Goal: Transaction & Acquisition: Purchase product/service

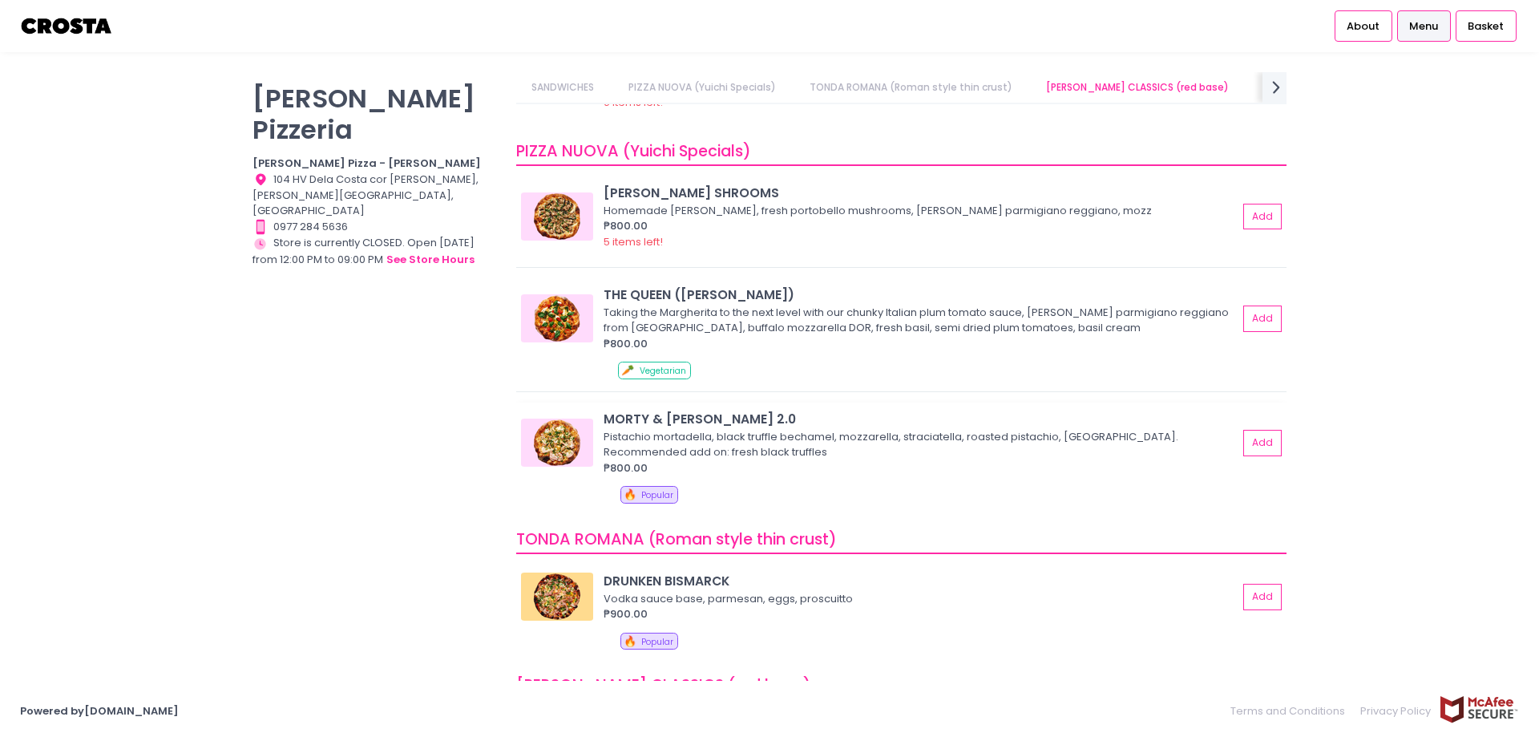
scroll to position [401, 0]
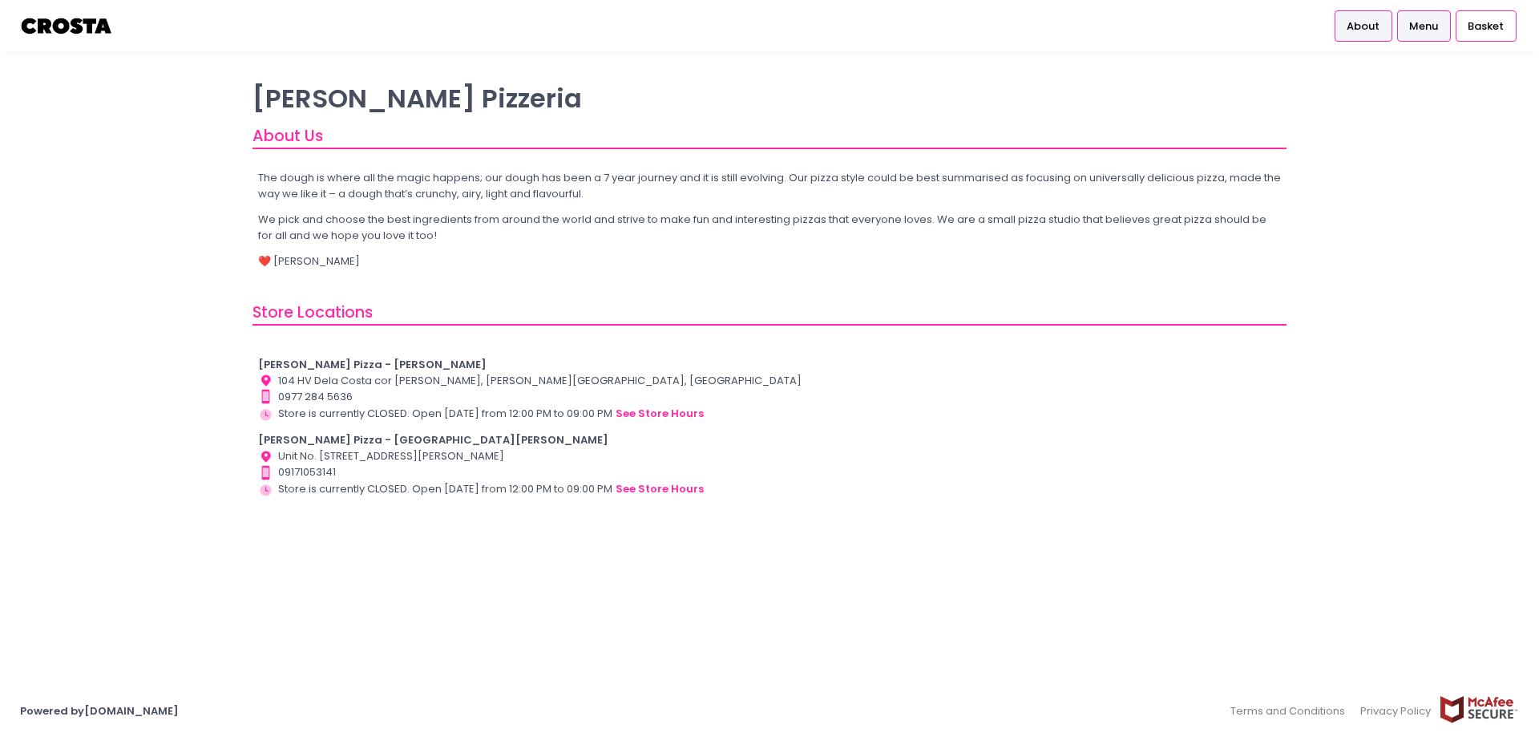
click at [1422, 31] on span "Menu" at bounding box center [1424, 26] width 29 height 16
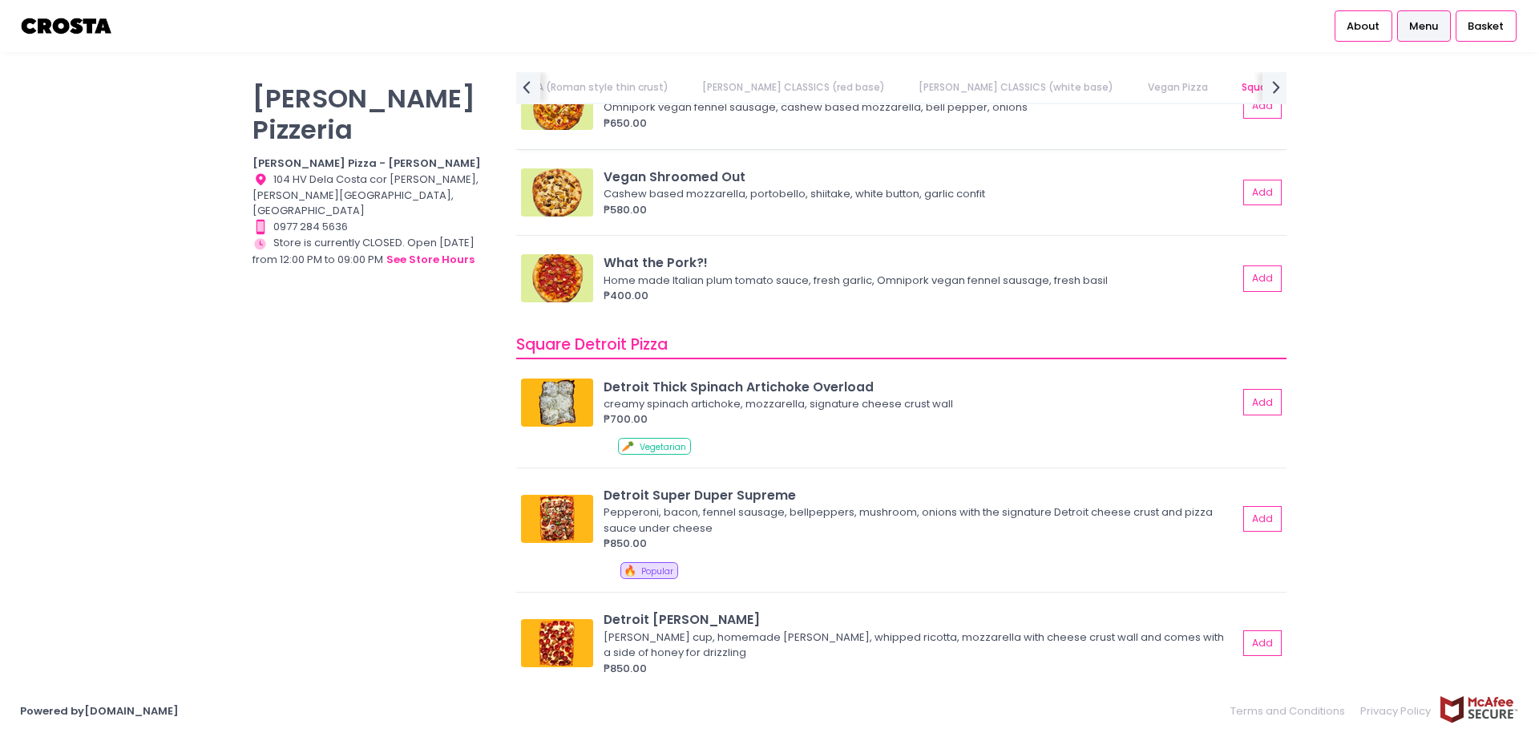
scroll to position [1684, 0]
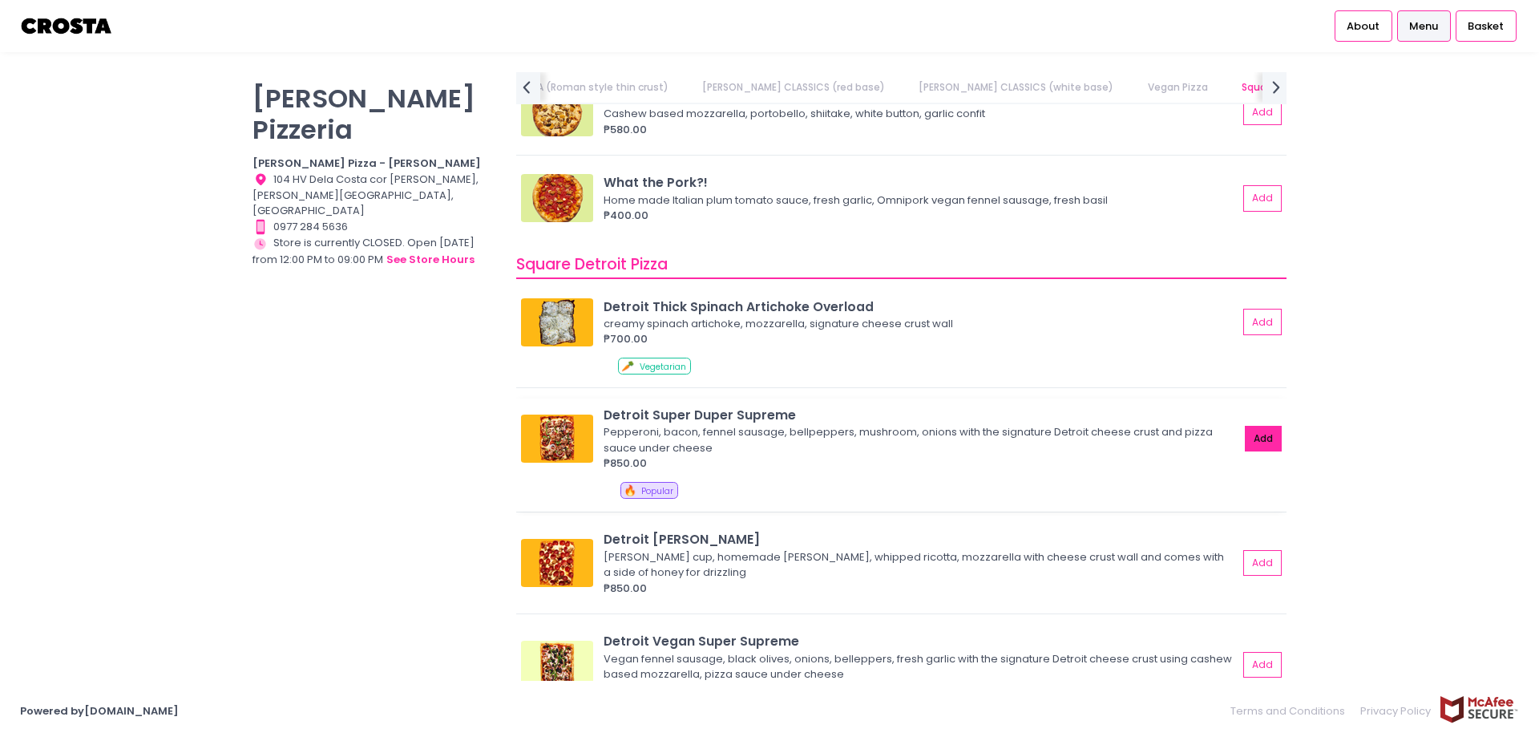
click at [1250, 439] on button "Add" at bounding box center [1263, 439] width 37 height 26
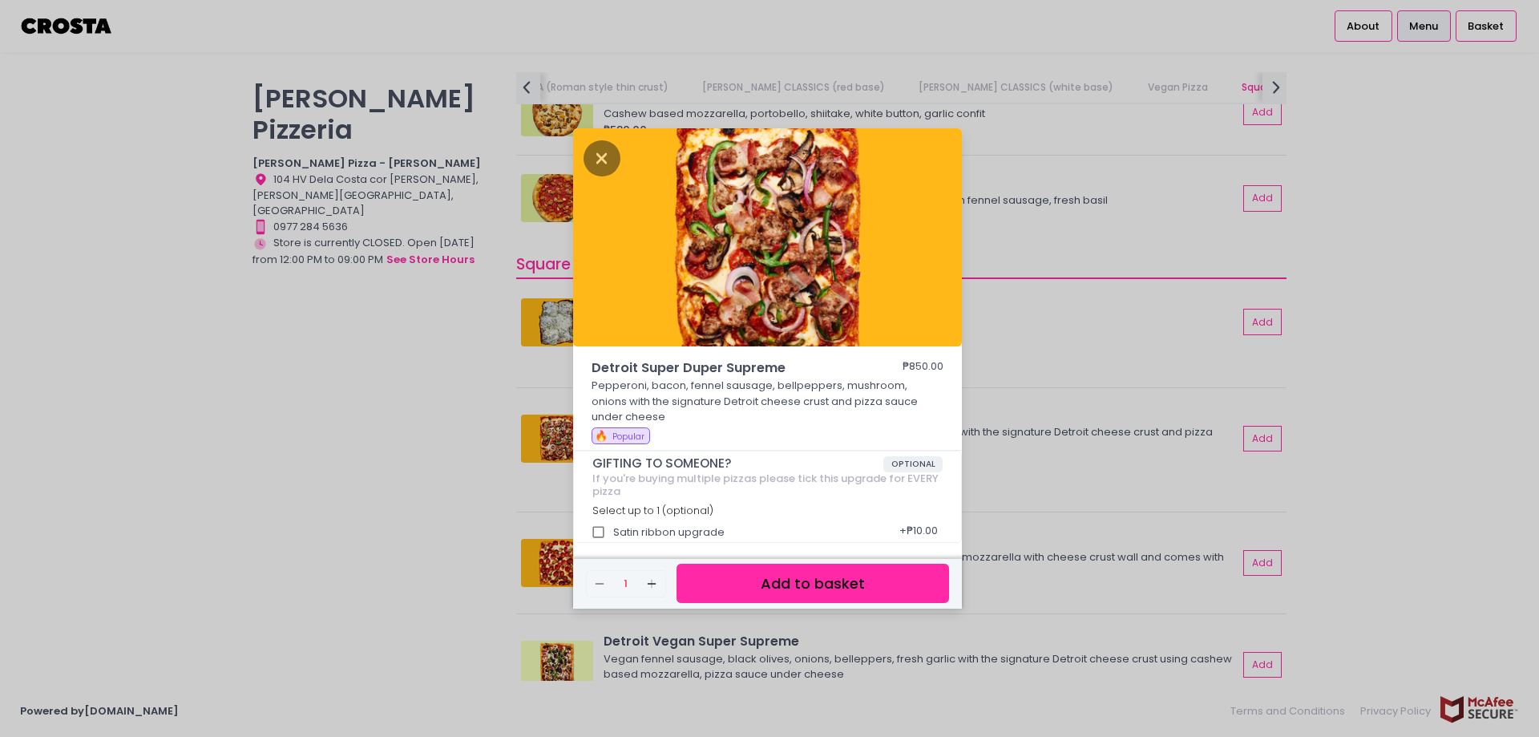
click at [838, 580] on button "Add to basket" at bounding box center [813, 583] width 273 height 39
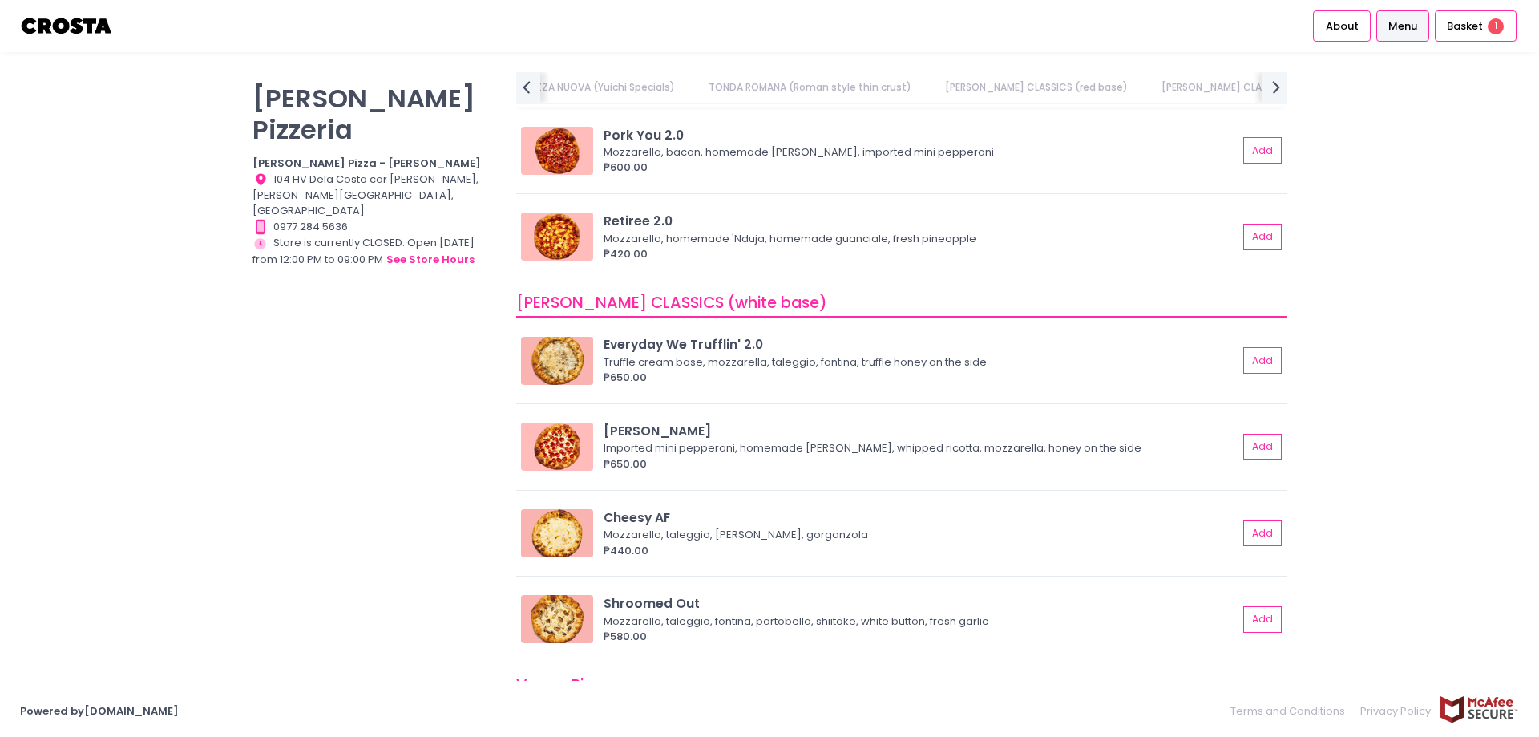
scroll to position [882, 0]
click at [1245, 447] on button "Add" at bounding box center [1263, 445] width 37 height 26
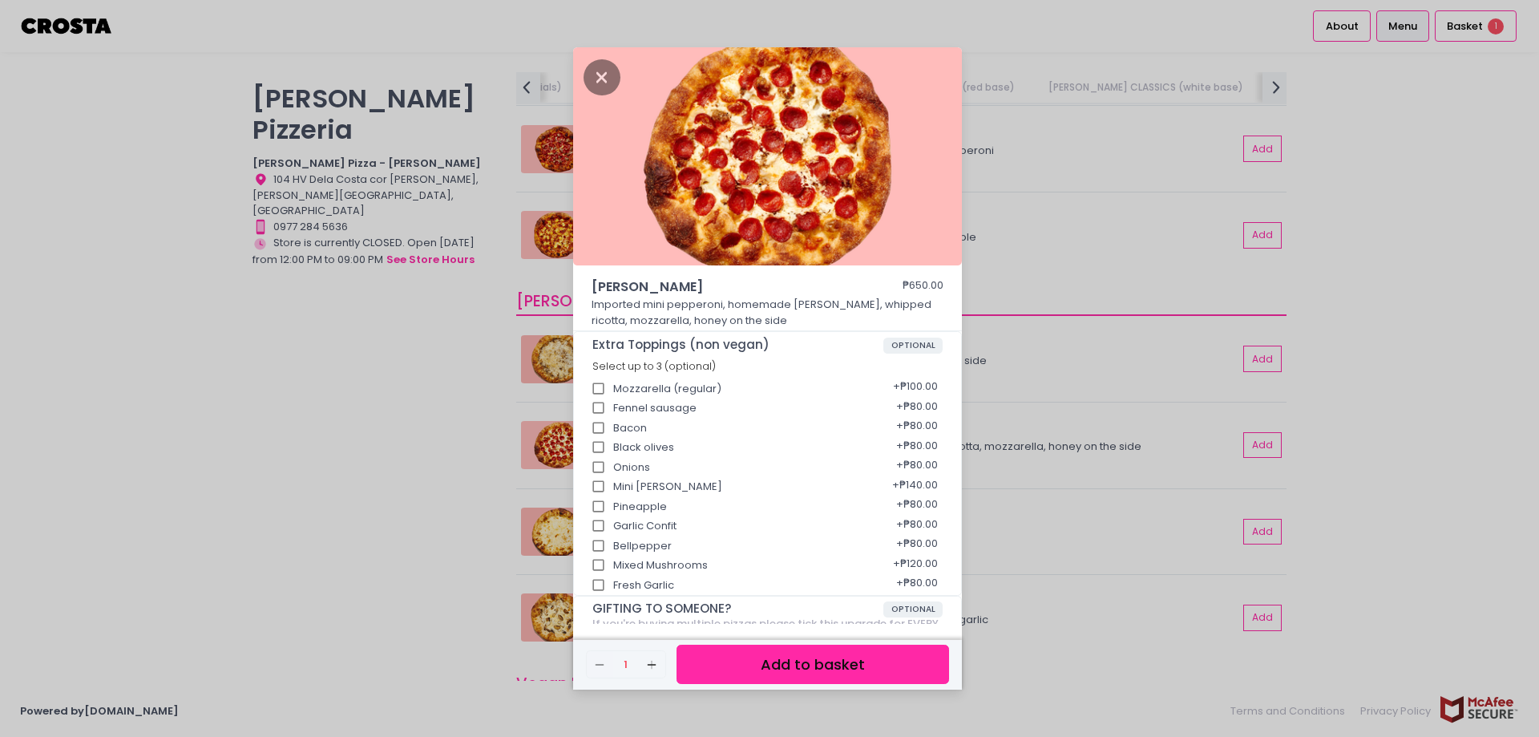
click at [817, 664] on button "Add to basket" at bounding box center [813, 664] width 273 height 39
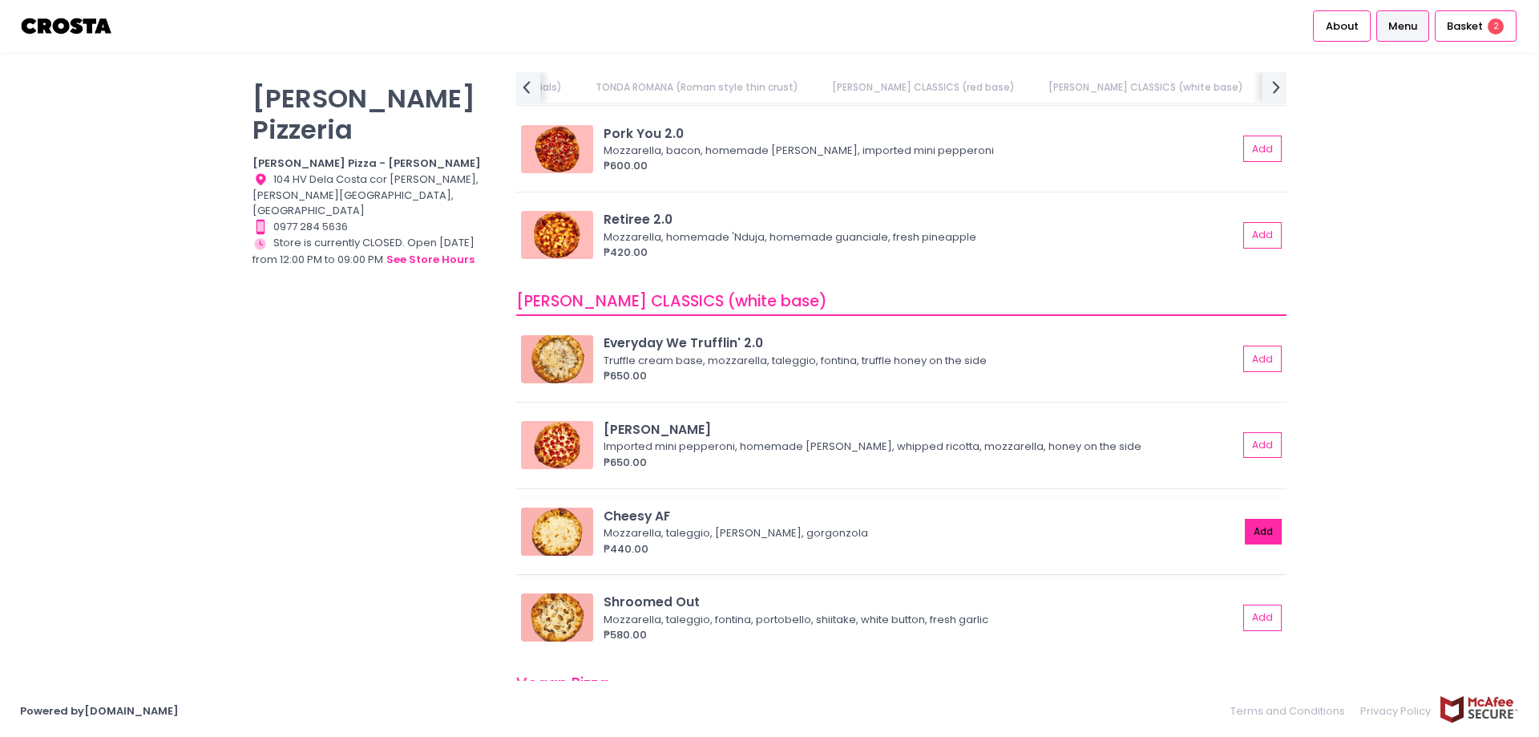
click at [1256, 532] on button "Add" at bounding box center [1263, 532] width 37 height 26
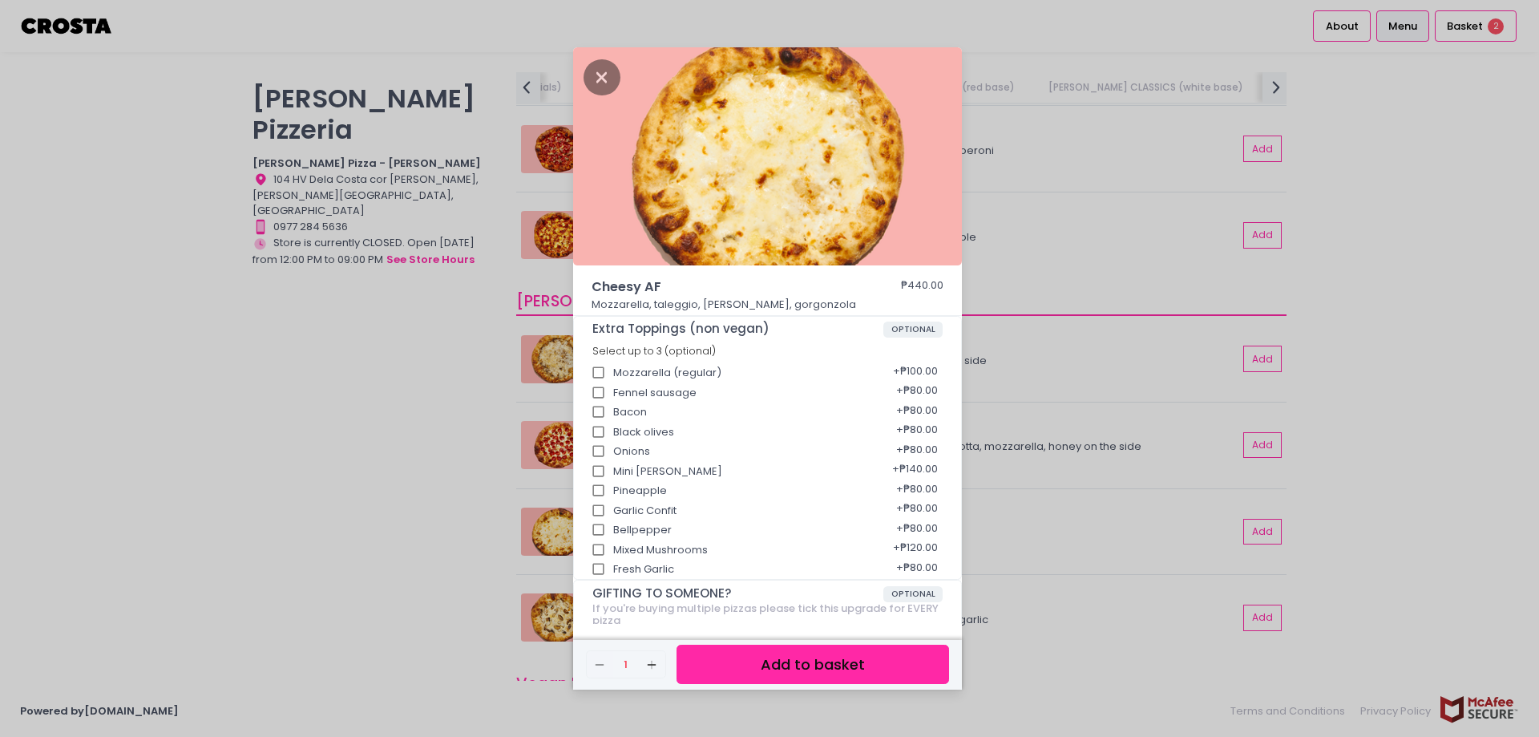
click at [806, 671] on button "Add to basket" at bounding box center [813, 664] width 273 height 39
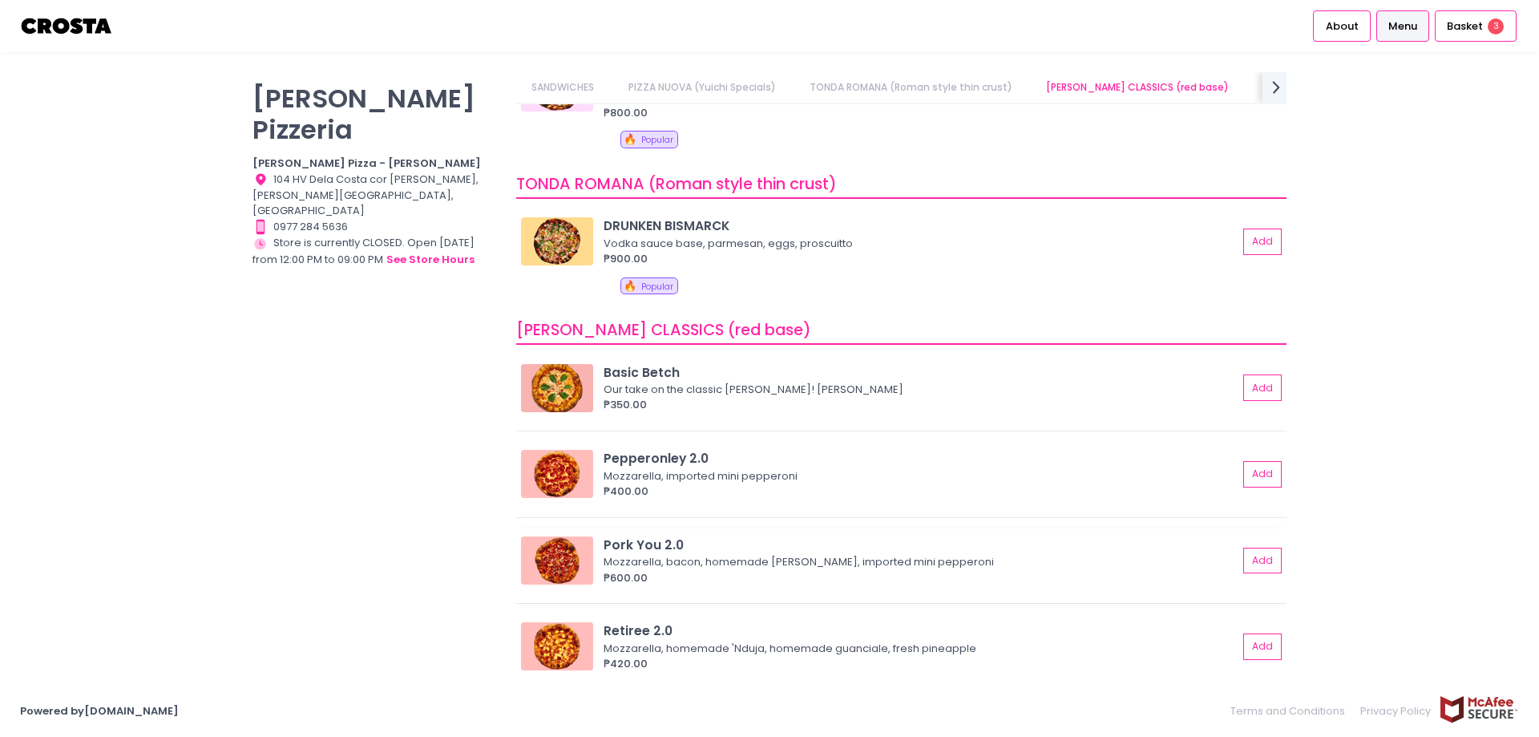
scroll to position [0, 122]
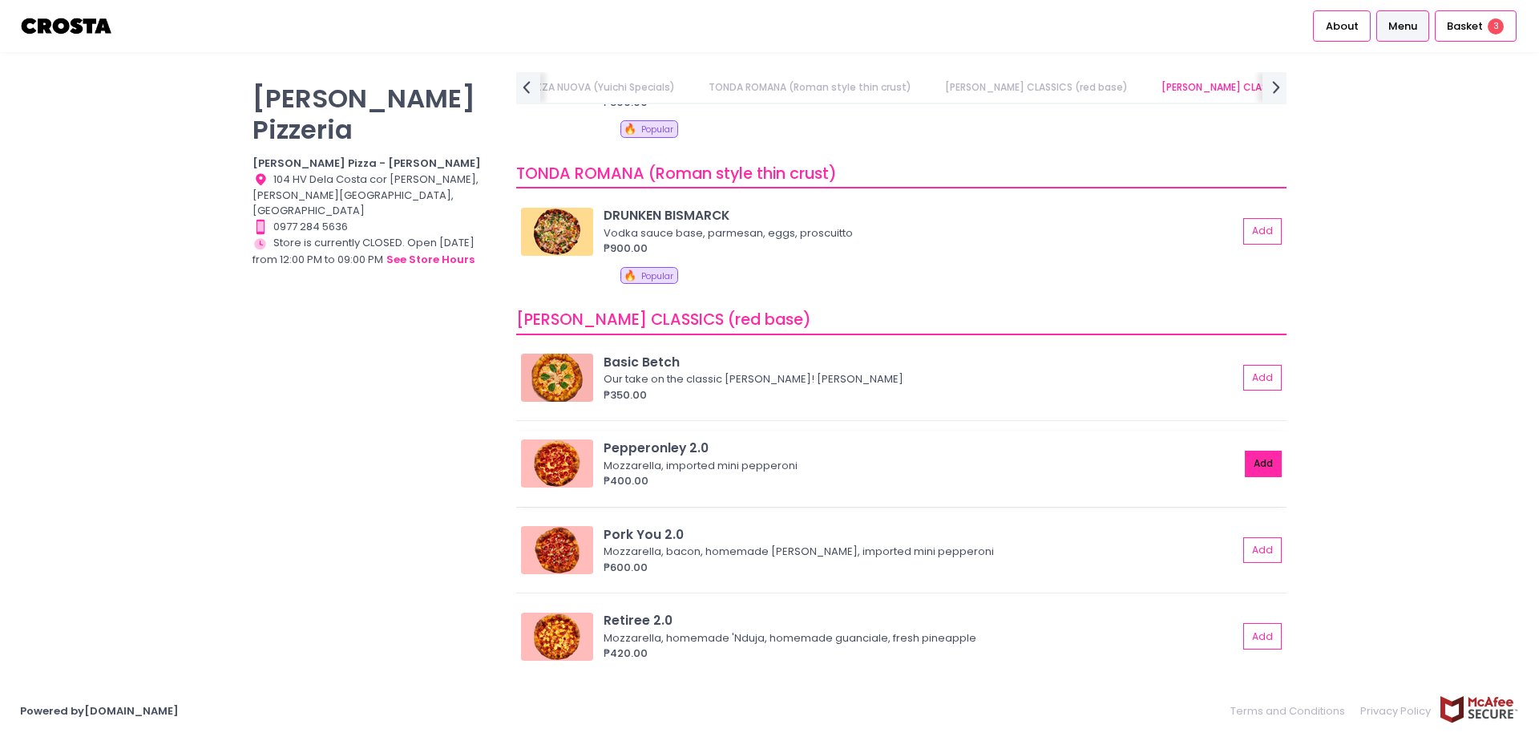
click at [1253, 467] on button "Add" at bounding box center [1263, 464] width 37 height 26
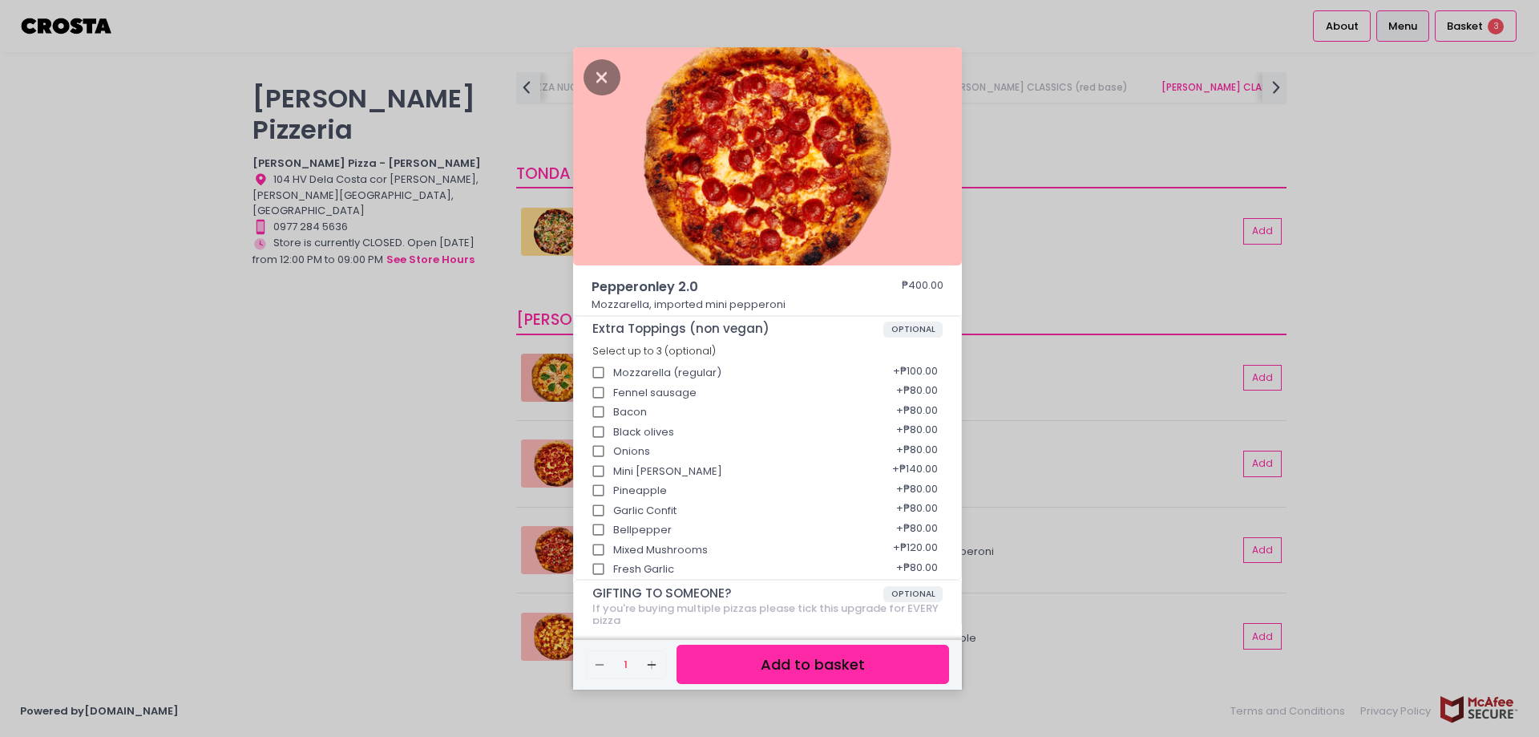
click at [797, 666] on button "Add to basket" at bounding box center [813, 664] width 273 height 39
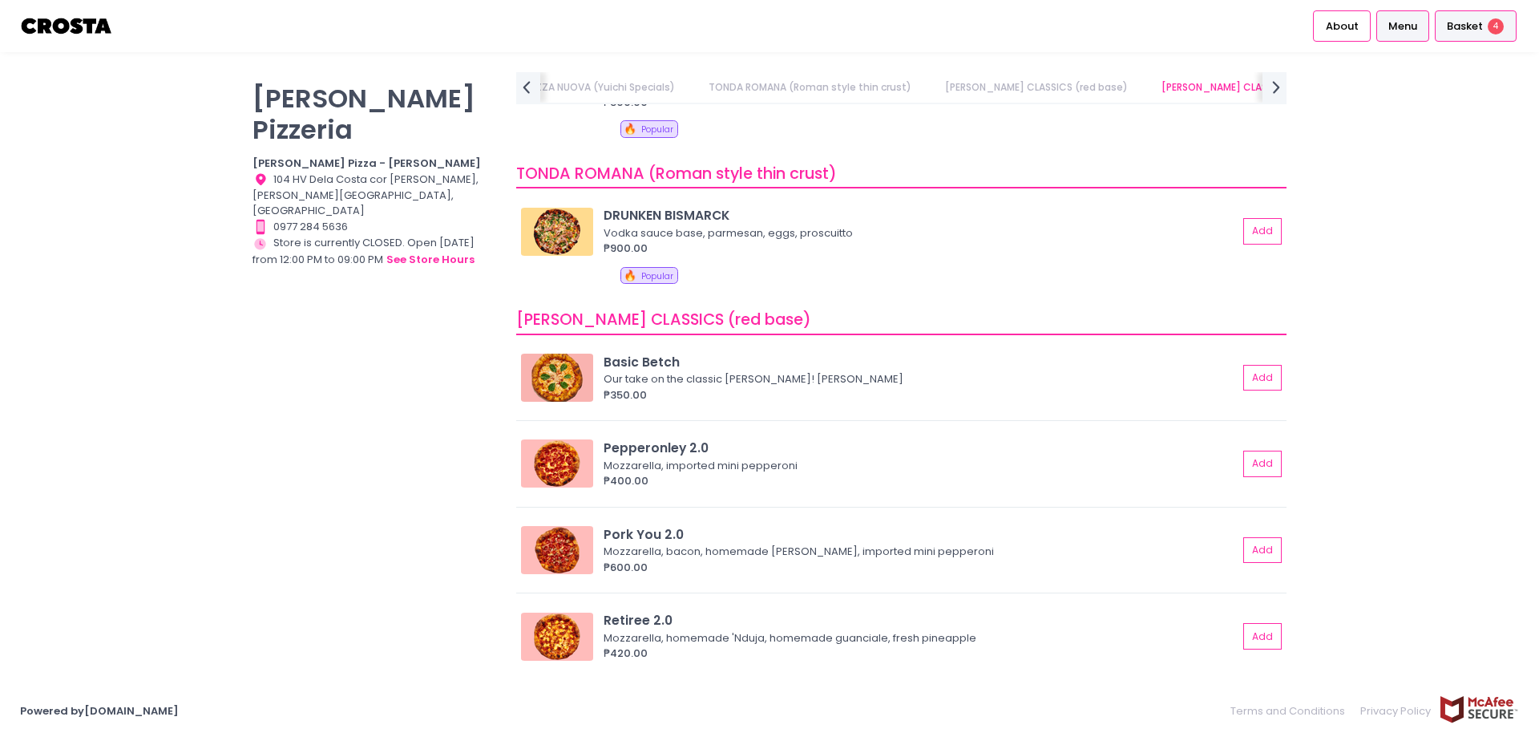
click at [1472, 23] on span "Basket" at bounding box center [1465, 26] width 36 height 16
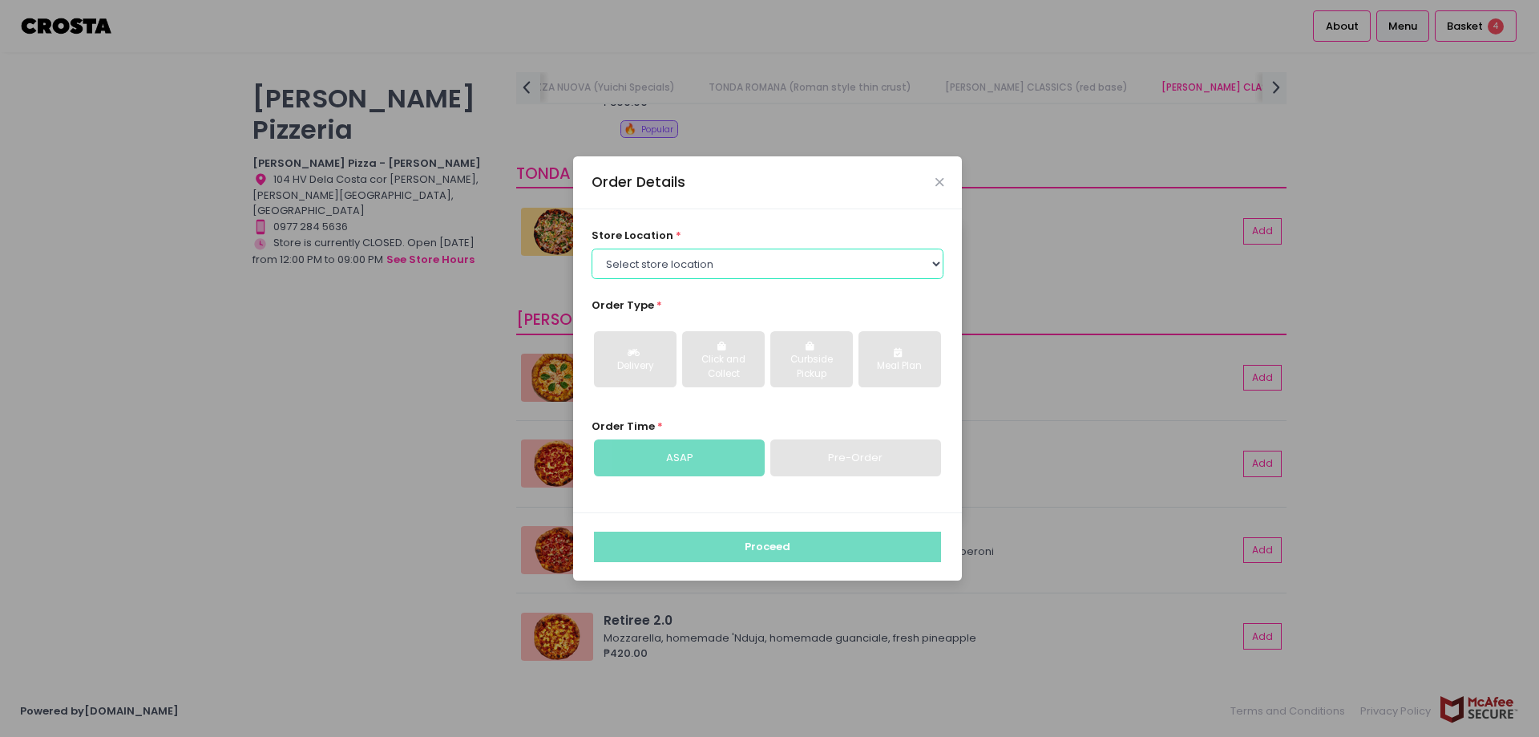
click at [941, 265] on select "Select store location Crosta Pizza - Salcedo Crosta Pizza - San Juan" at bounding box center [768, 264] width 353 height 30
select select "5fabb2e53664a8677beaeb89"
click at [592, 249] on select "Select store location Crosta Pizza - Salcedo Crosta Pizza - San Juan" at bounding box center [768, 264] width 353 height 30
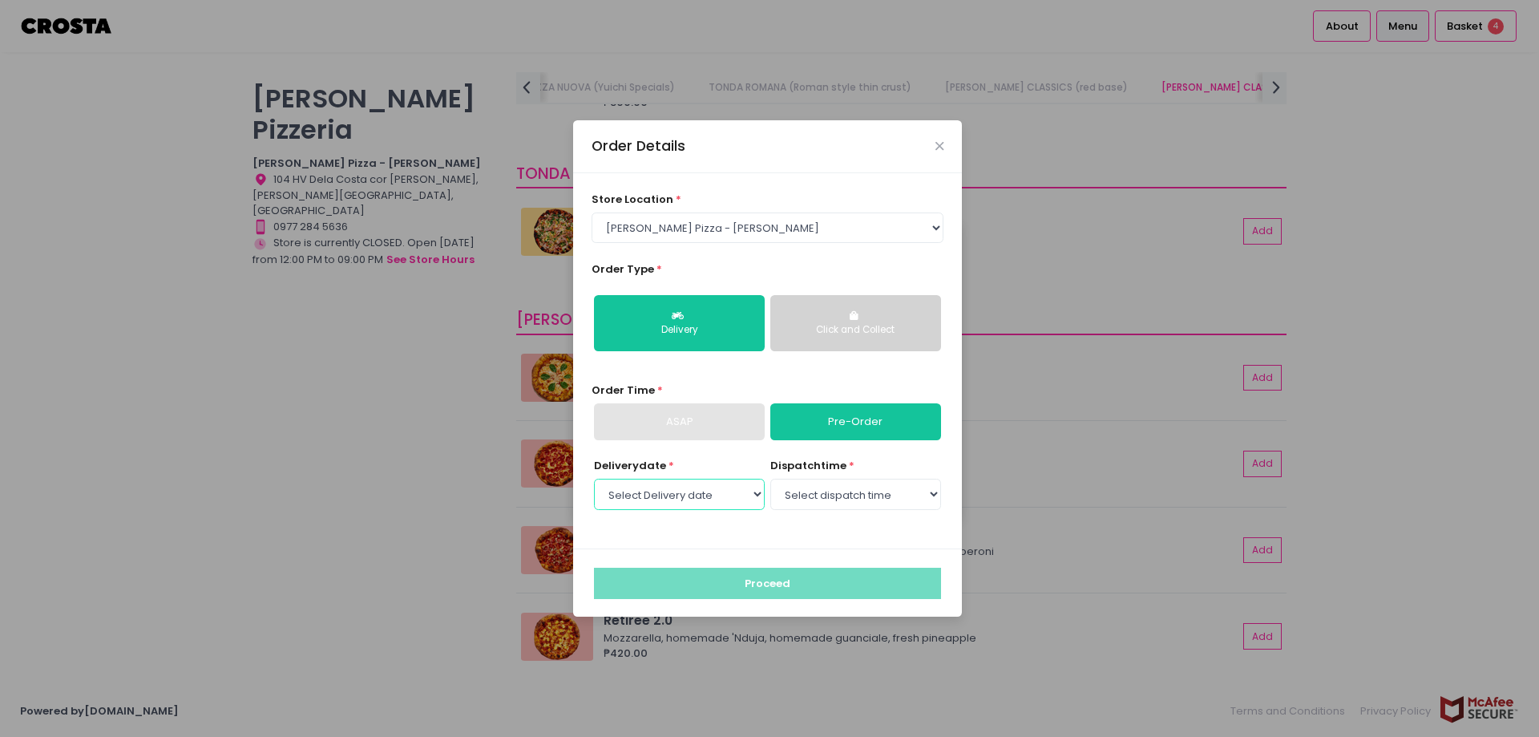
click at [759, 493] on select "Select Delivery date Tuesday, Sep 2nd Wednesday, Sep 3rd Thursday, Sep 4th" at bounding box center [679, 494] width 171 height 30
select select "2025-09-02"
click at [594, 479] on select "Select Delivery date Tuesday, Sep 2nd Wednesday, Sep 3rd Thursday, Sep 4th" at bounding box center [679, 494] width 171 height 30
click at [921, 491] on select "Select dispatch time 12:00 PM - 12:30 PM 12:30 PM - 01:00 PM 01:00 PM - 01:30 P…" at bounding box center [856, 494] width 171 height 30
select select "12:00"
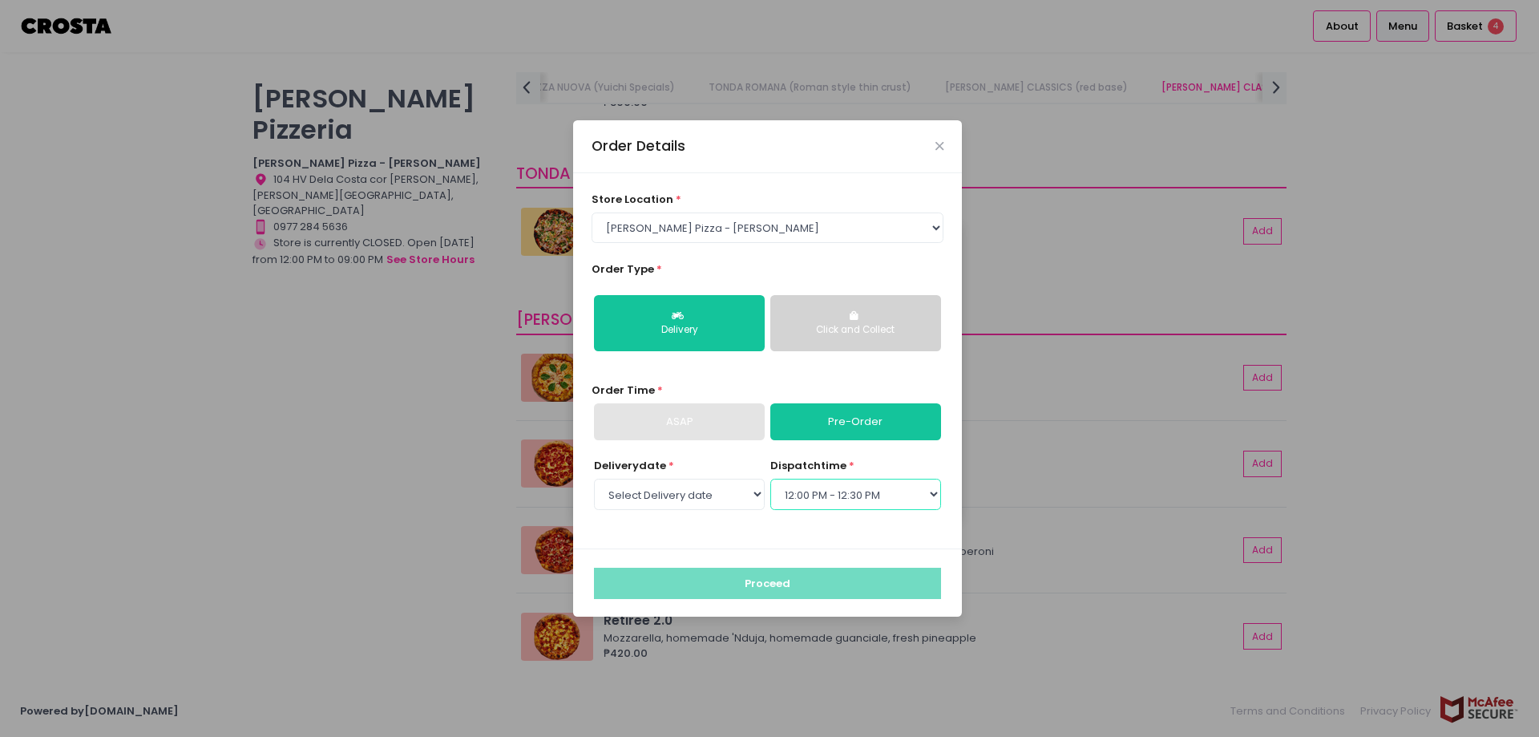
click at [771, 479] on select "Select dispatch time 12:00 PM - 12:30 PM 12:30 PM - 01:00 PM 01:00 PM - 01:30 P…" at bounding box center [856, 494] width 171 height 30
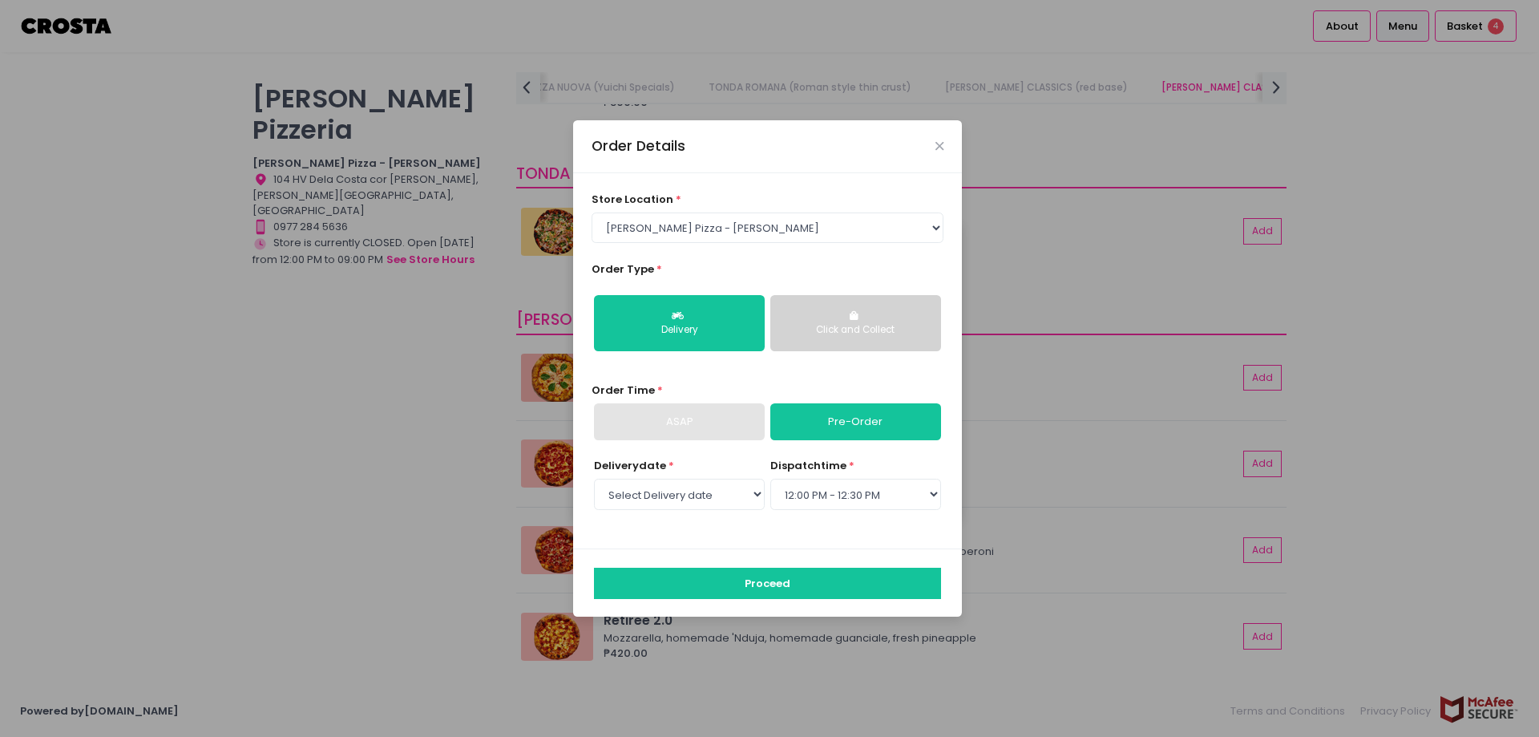
click at [880, 422] on link "Pre-Order" at bounding box center [856, 421] width 171 height 37
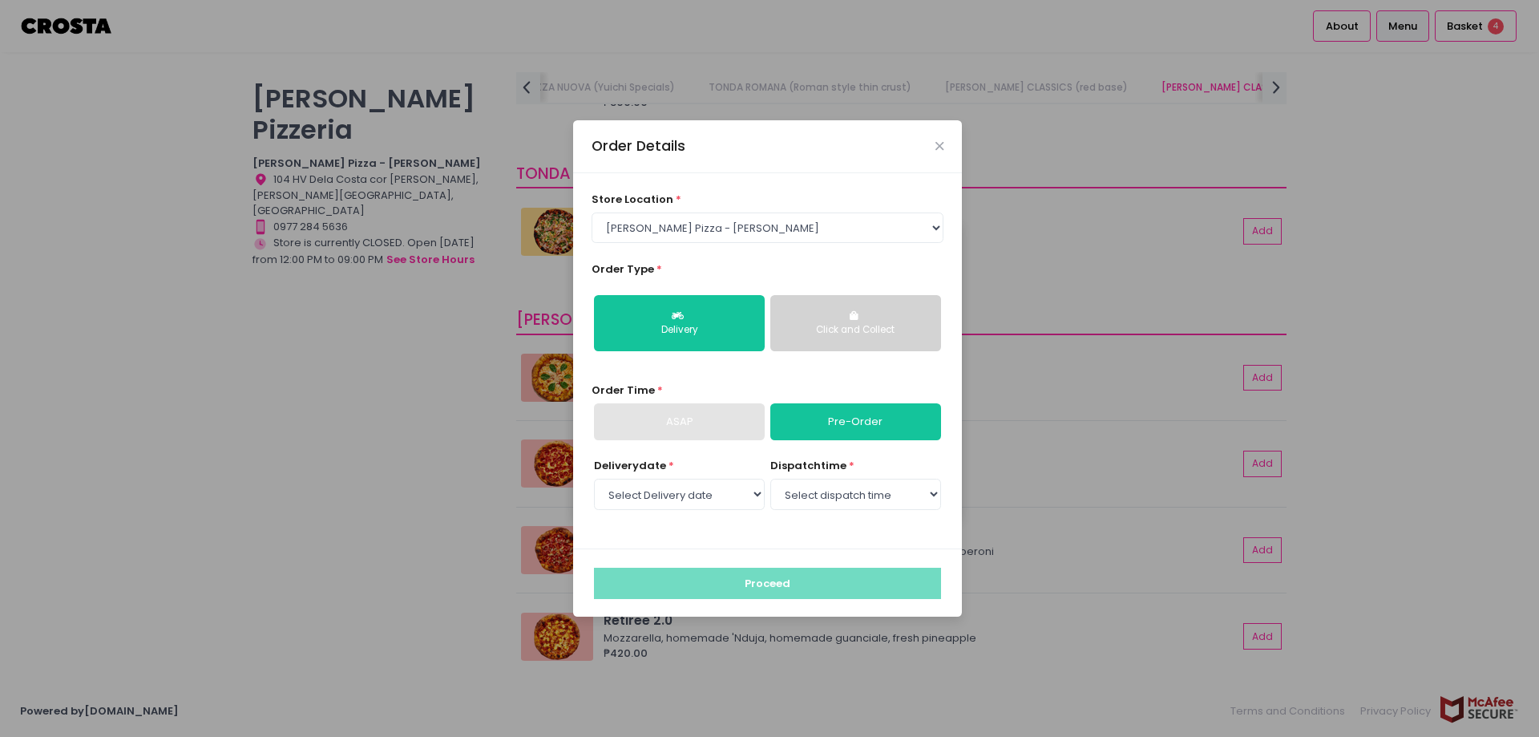
click at [880, 421] on link "Pre-Order" at bounding box center [856, 421] width 171 height 37
click at [858, 322] on button "Click and Collect" at bounding box center [856, 323] width 171 height 56
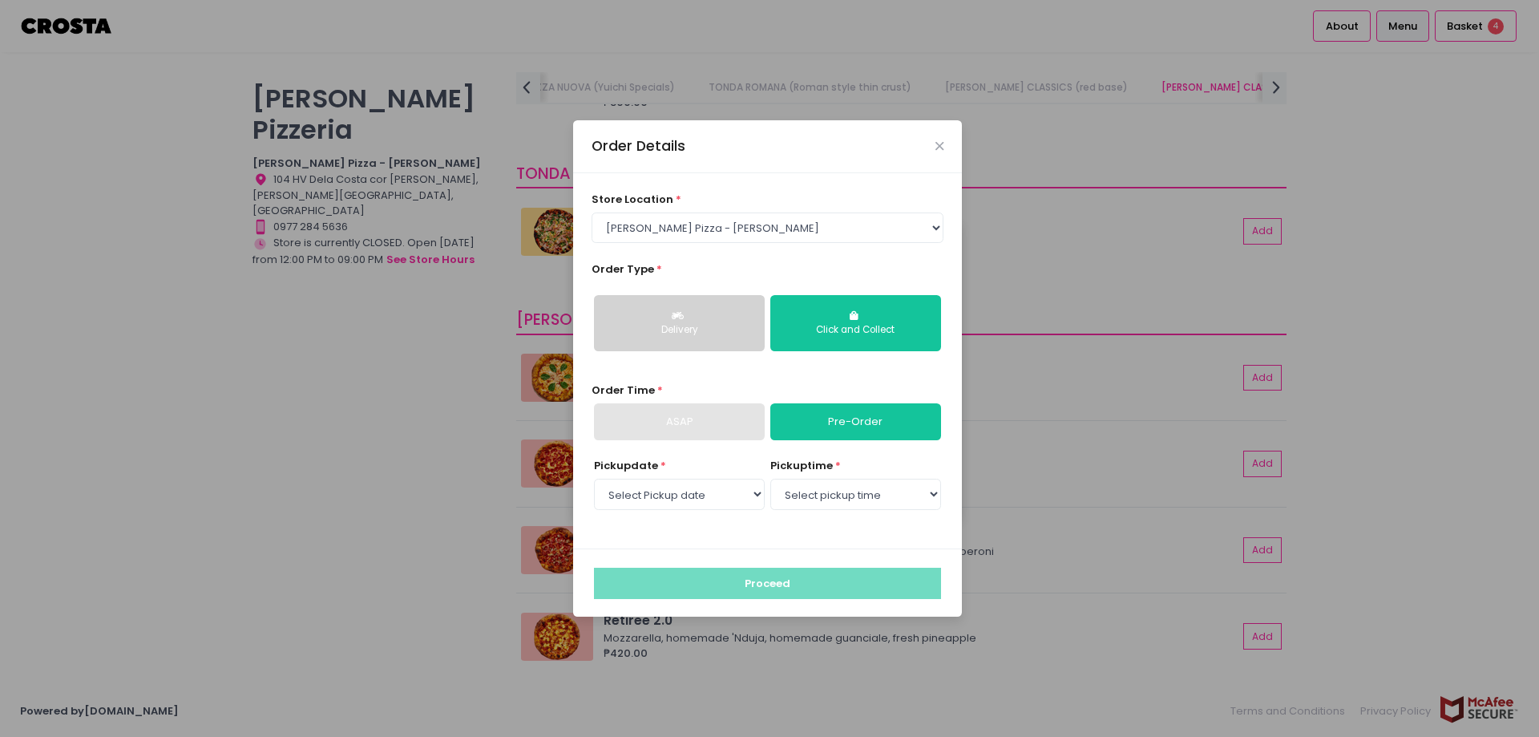
click at [893, 415] on link "Pre-Order" at bounding box center [856, 421] width 171 height 37
click at [874, 334] on div "Click and Collect" at bounding box center [856, 330] width 148 height 14
click at [874, 327] on div "Click and Collect" at bounding box center [856, 330] width 148 height 14
click at [875, 326] on div "Click and Collect" at bounding box center [856, 330] width 148 height 14
click at [852, 318] on icon "button" at bounding box center [856, 316] width 12 height 10
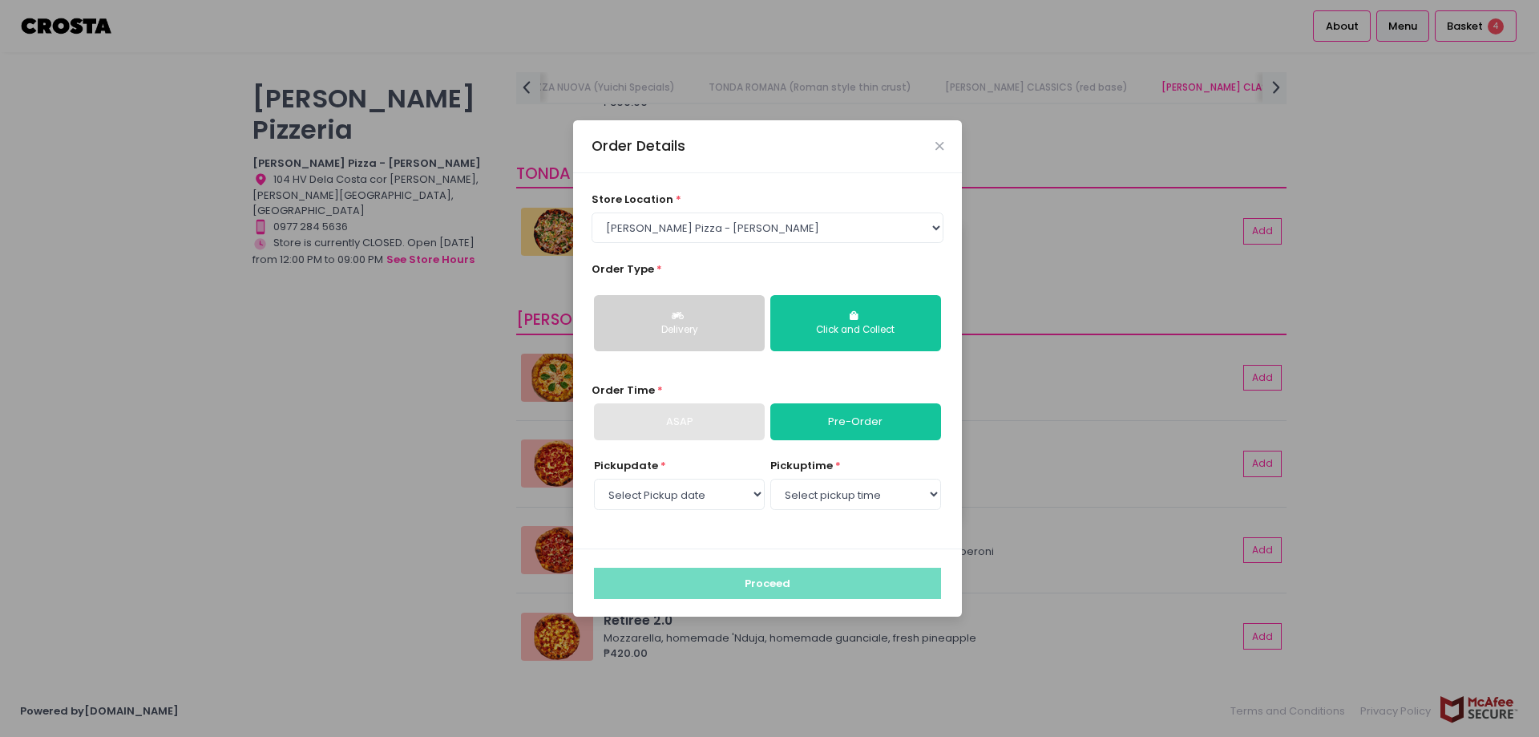
click at [865, 419] on link "Pre-Order" at bounding box center [856, 421] width 171 height 37
click at [892, 492] on select "Select pickup time 12:00 PM - 12:30 PM 12:30 PM - 01:00 PM 01:00 PM - 01:30 PM …" at bounding box center [856, 494] width 171 height 30
select select "12:00"
click at [771, 479] on select "Select pickup time 12:00 PM - 12:30 PM 12:30 PM - 01:00 PM 01:00 PM - 01:30 PM …" at bounding box center [856, 494] width 171 height 30
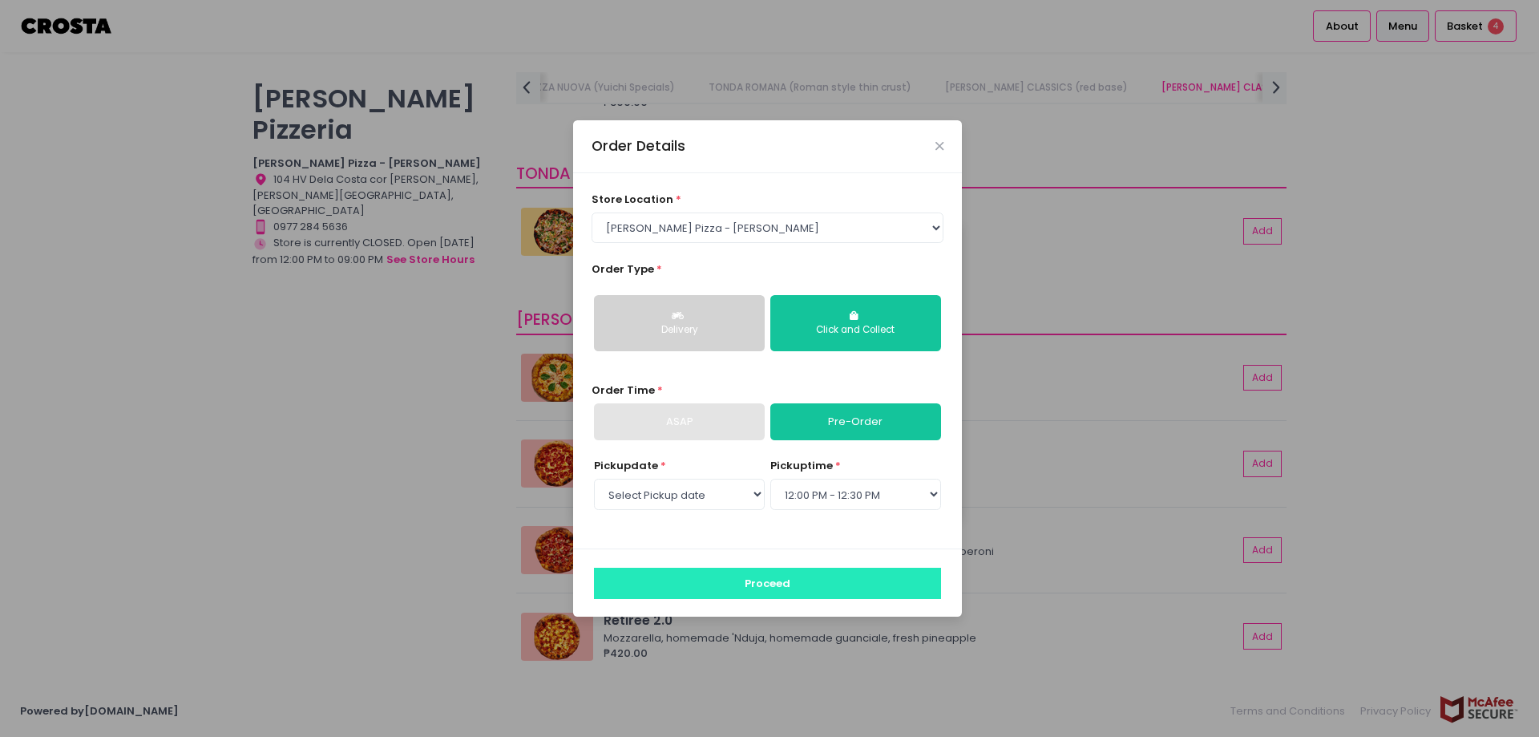
click at [774, 584] on button "Proceed" at bounding box center [767, 583] width 347 height 30
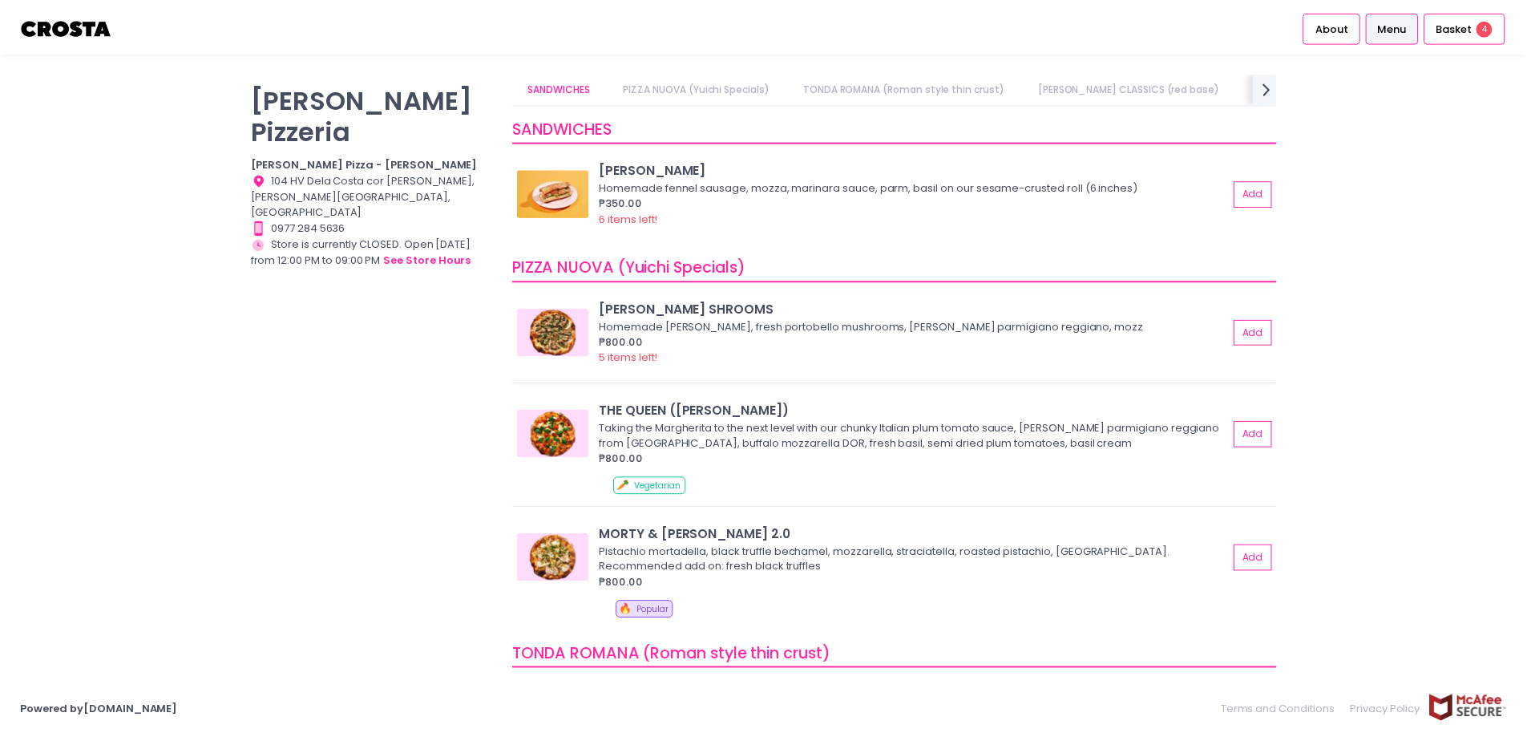
scroll to position [80, 0]
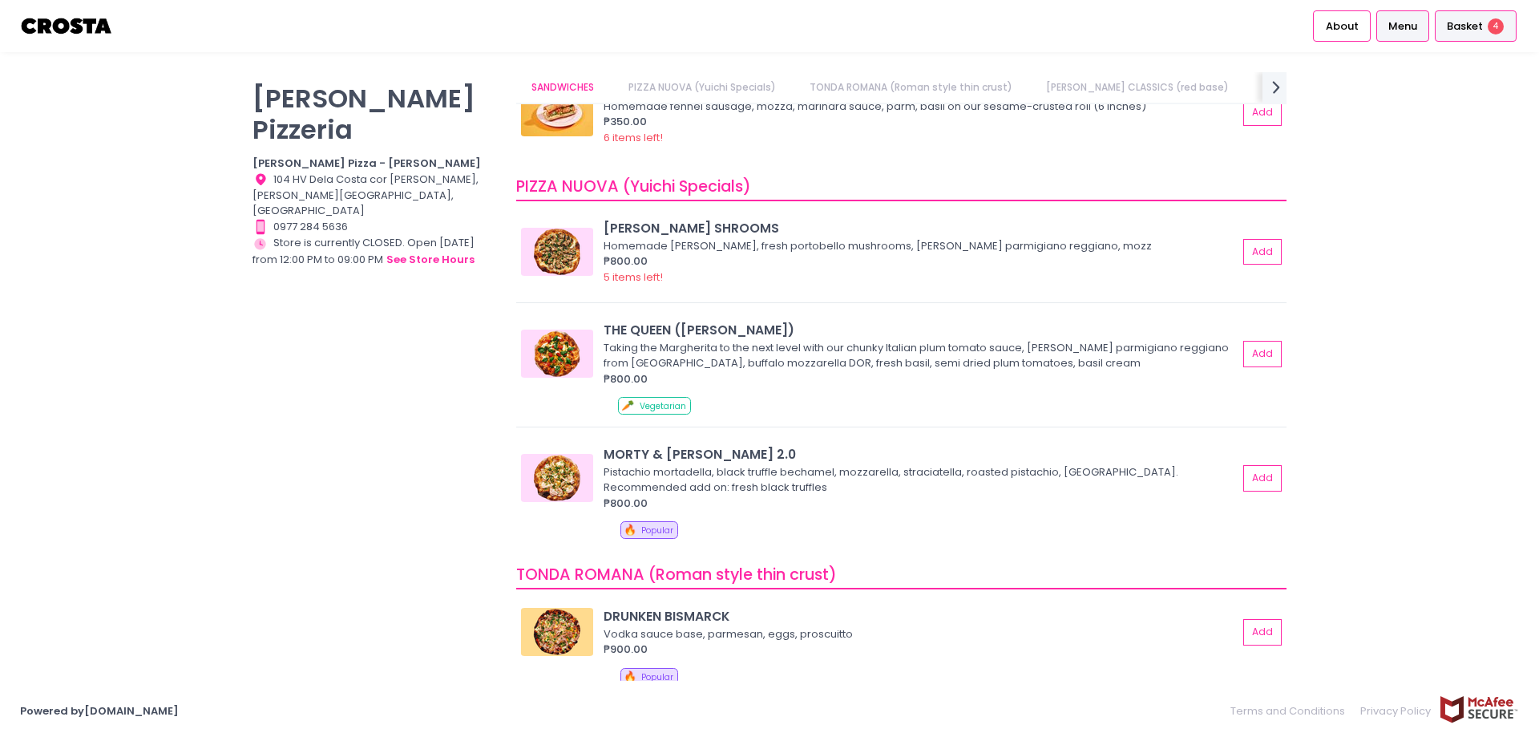
click at [1470, 26] on span "Basket" at bounding box center [1465, 26] width 36 height 16
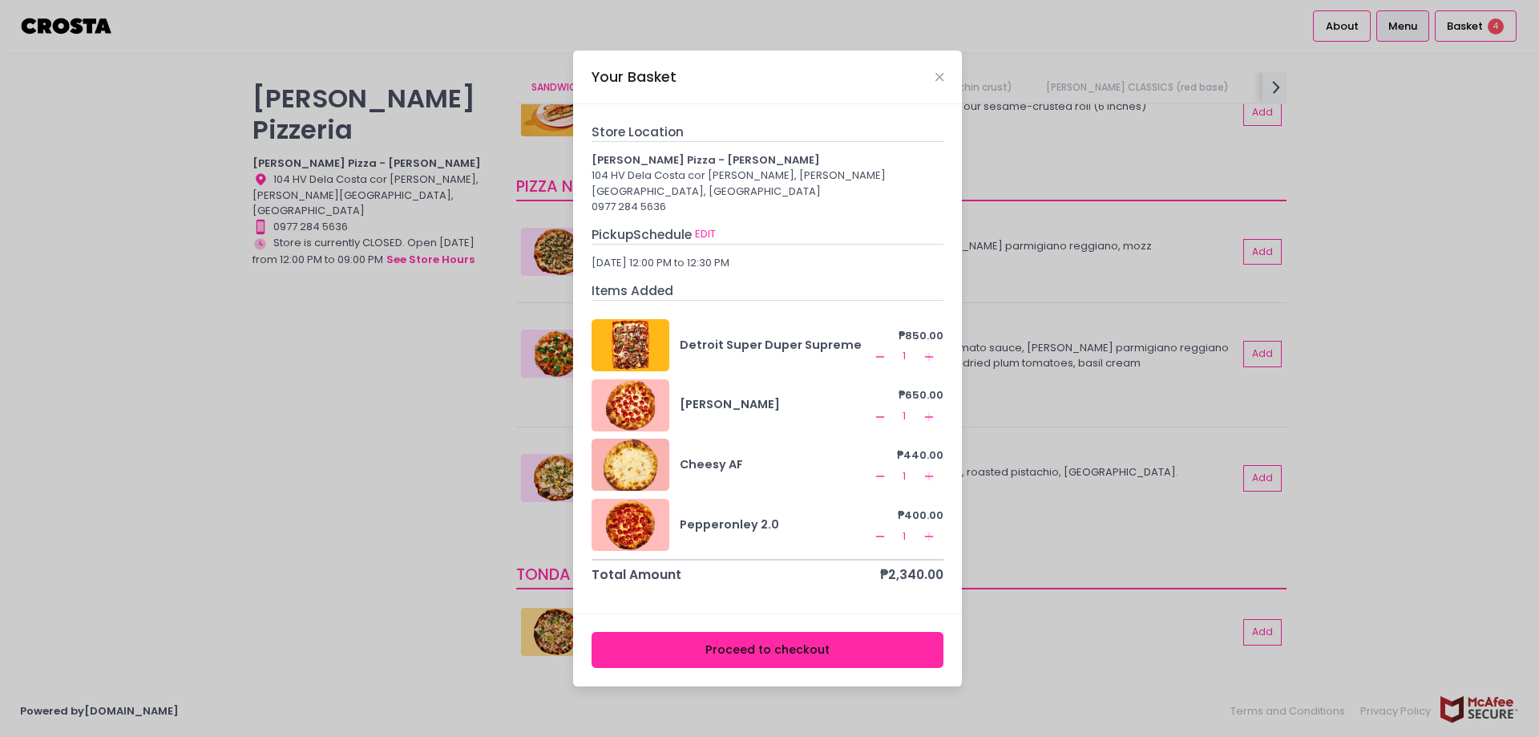
click at [786, 643] on button "Proceed to checkout" at bounding box center [768, 650] width 353 height 36
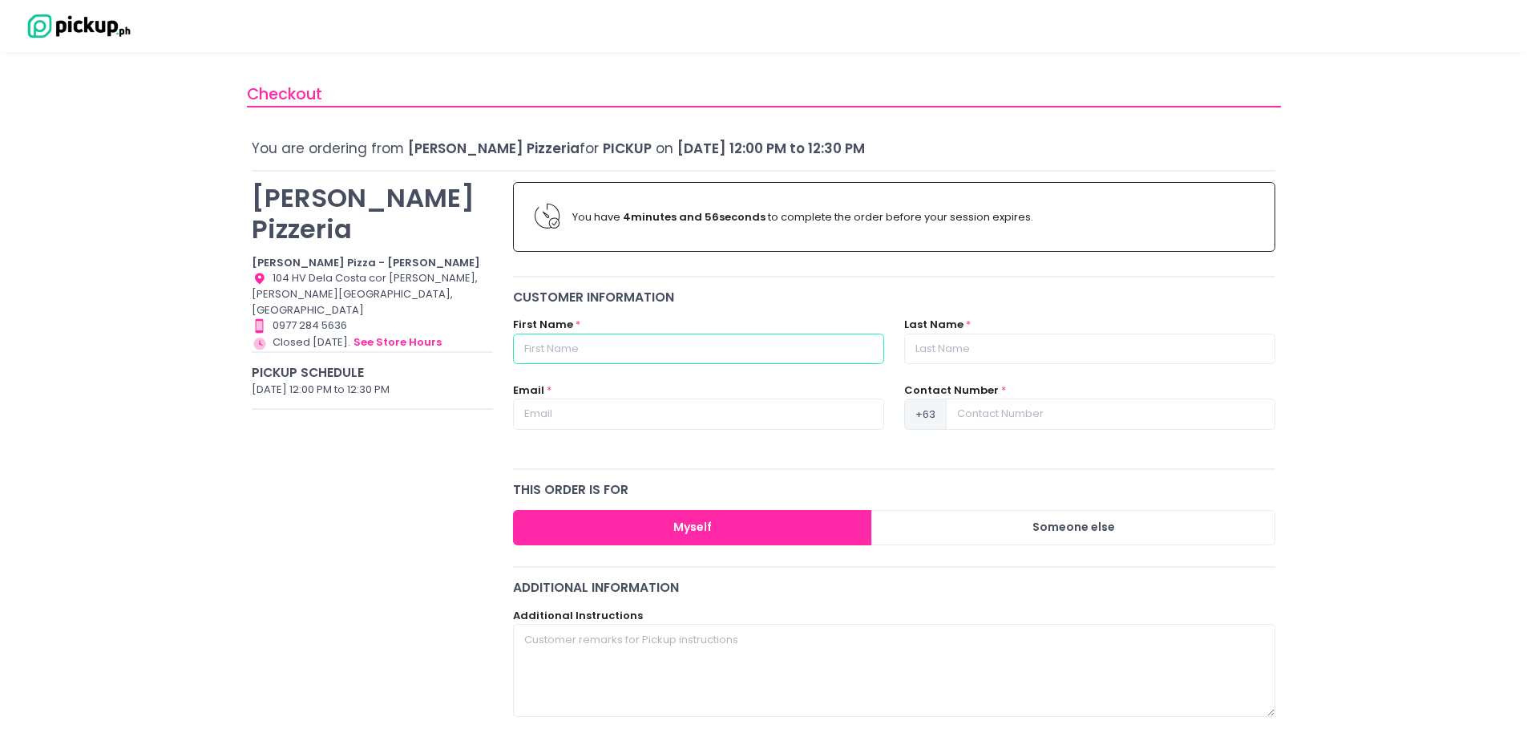
click at [555, 349] on input "text" at bounding box center [698, 349] width 371 height 30
type input "ANA"
click at [952, 351] on input "text" at bounding box center [1089, 349] width 371 height 30
type input "MARA"
click at [603, 417] on input "text" at bounding box center [698, 413] width 371 height 30
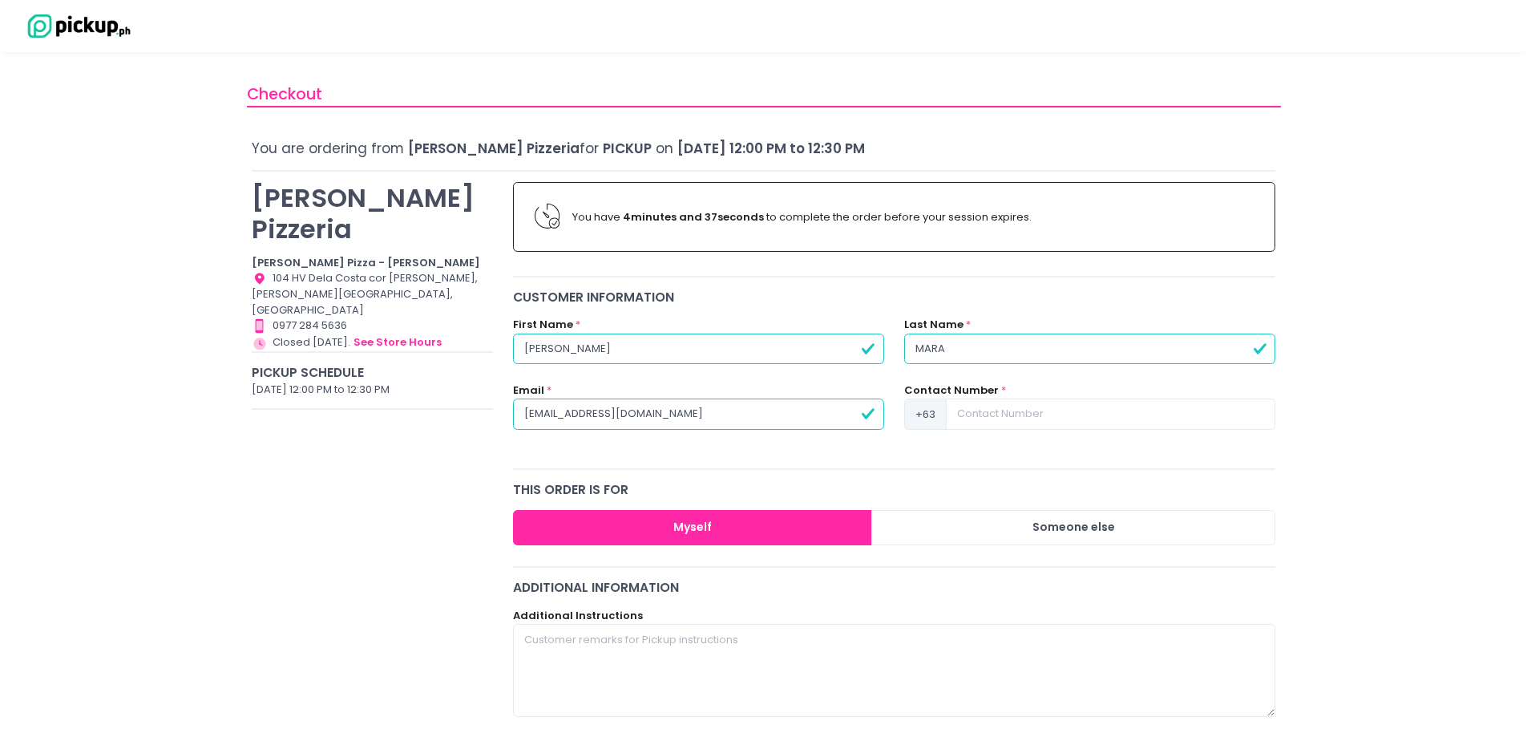
type input "anapmara@gmail.com"
click at [986, 415] on input at bounding box center [1111, 413] width 330 height 30
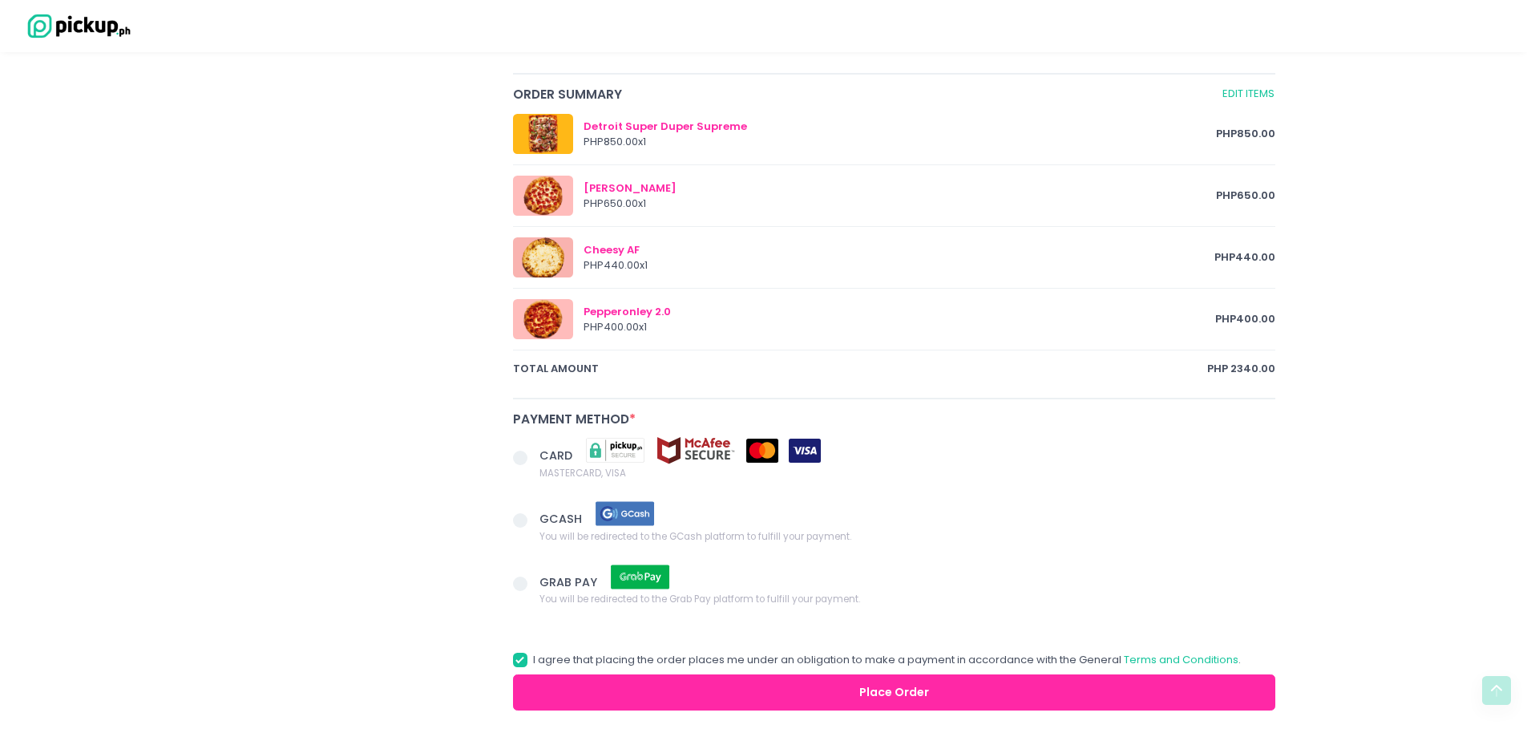
scroll to position [802, 0]
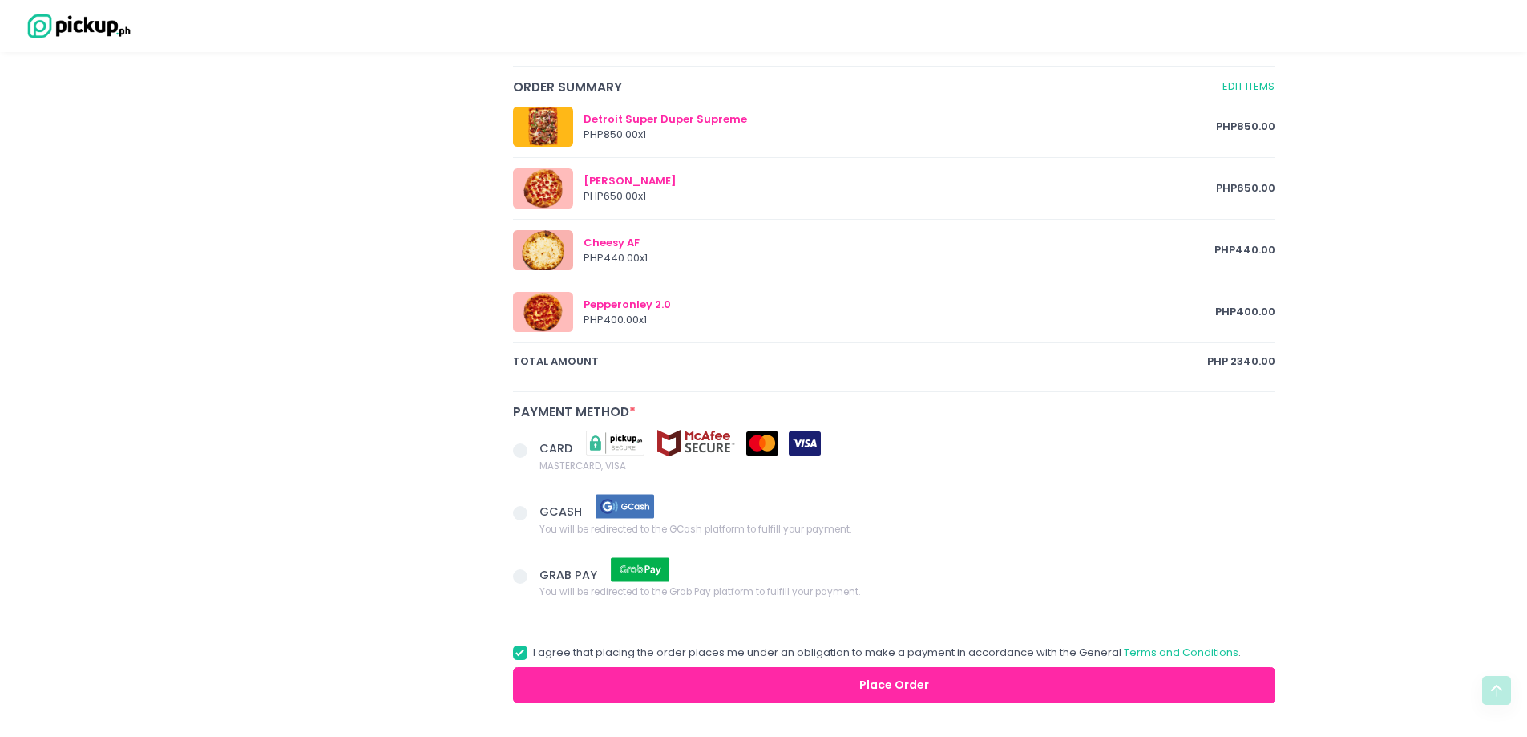
type input "9175383031"
click at [526, 451] on span at bounding box center [520, 450] width 14 height 14
click at [533, 451] on input "CARD MASTERCARD, VISA" at bounding box center [538, 448] width 10 height 10
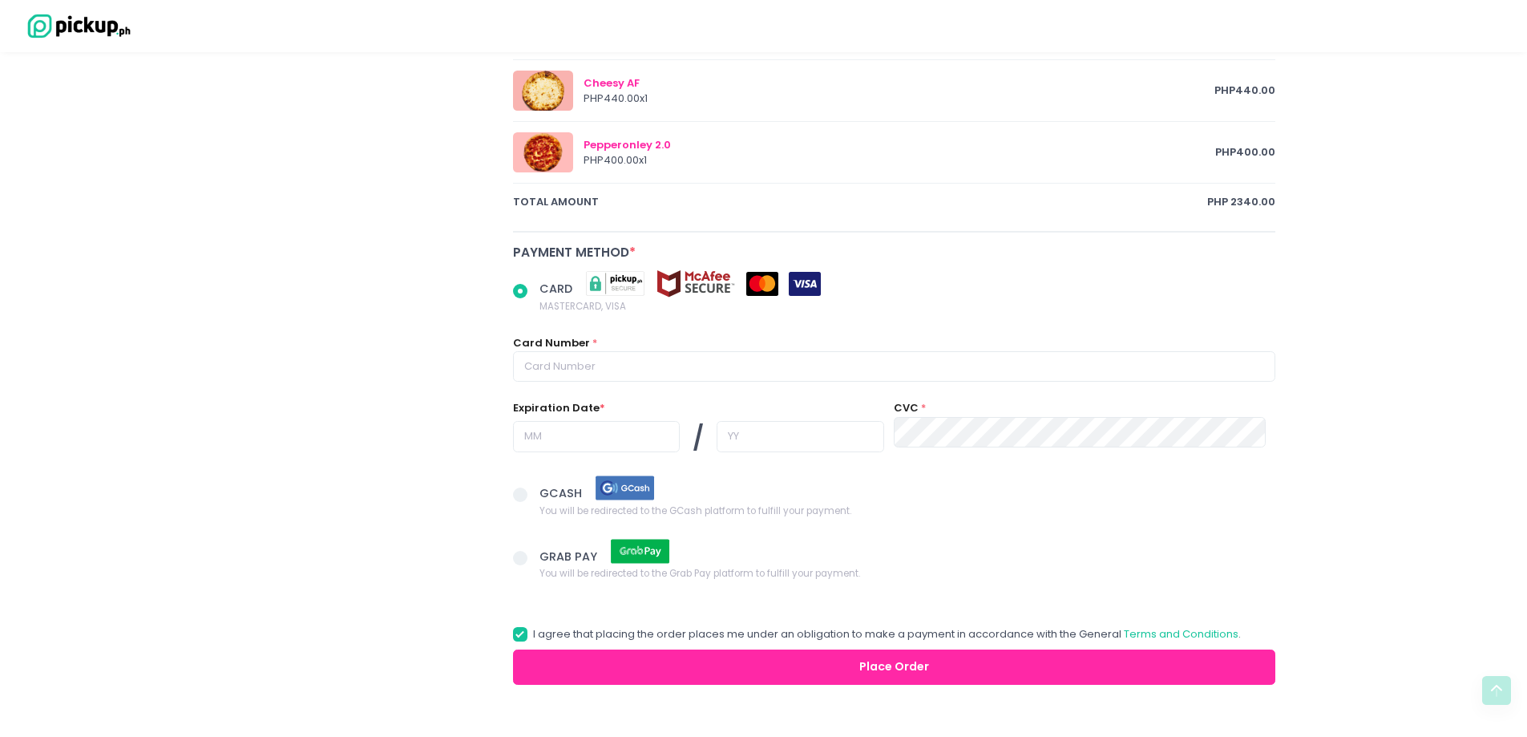
scroll to position [962, 0]
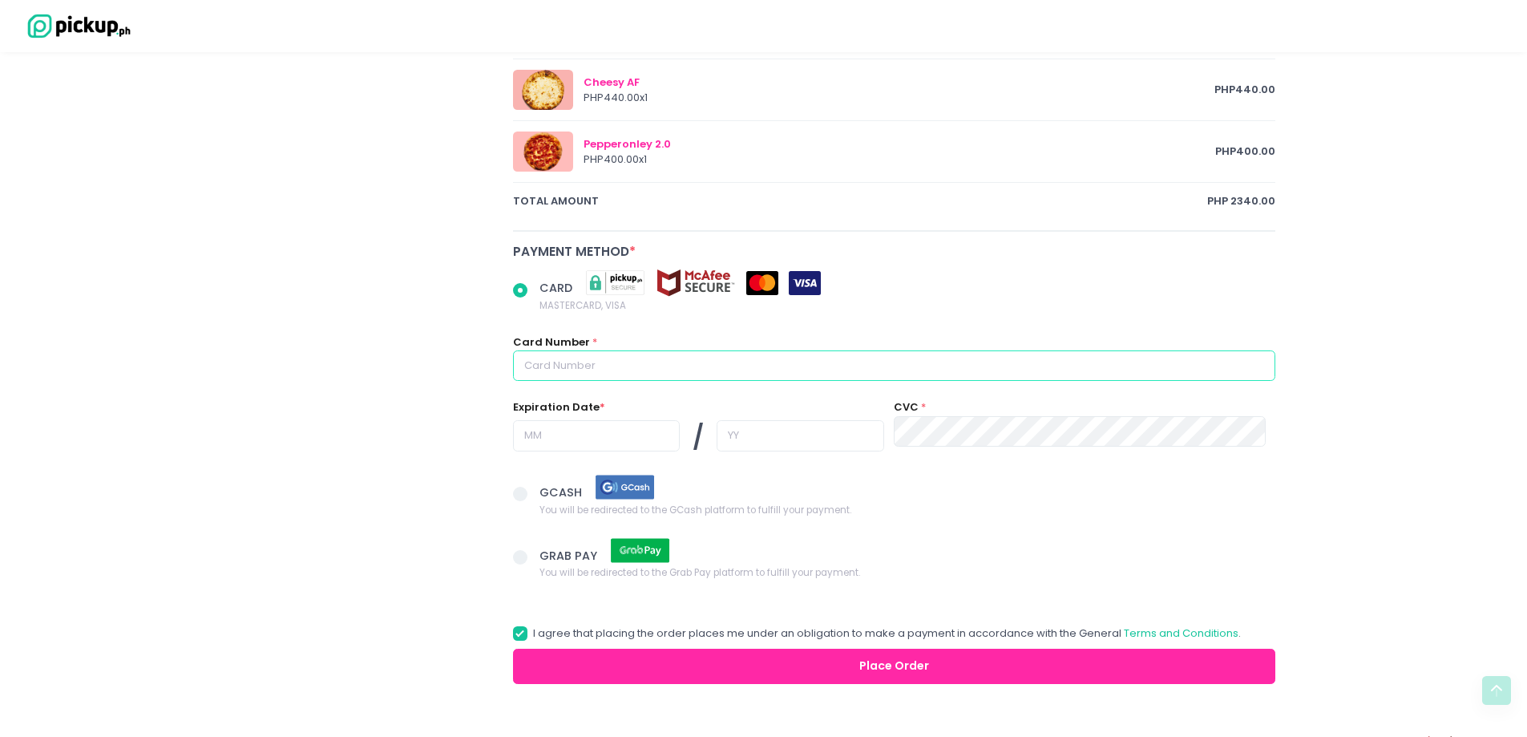
click at [582, 363] on input "text" at bounding box center [894, 365] width 763 height 30
radio input "true"
type input "5"
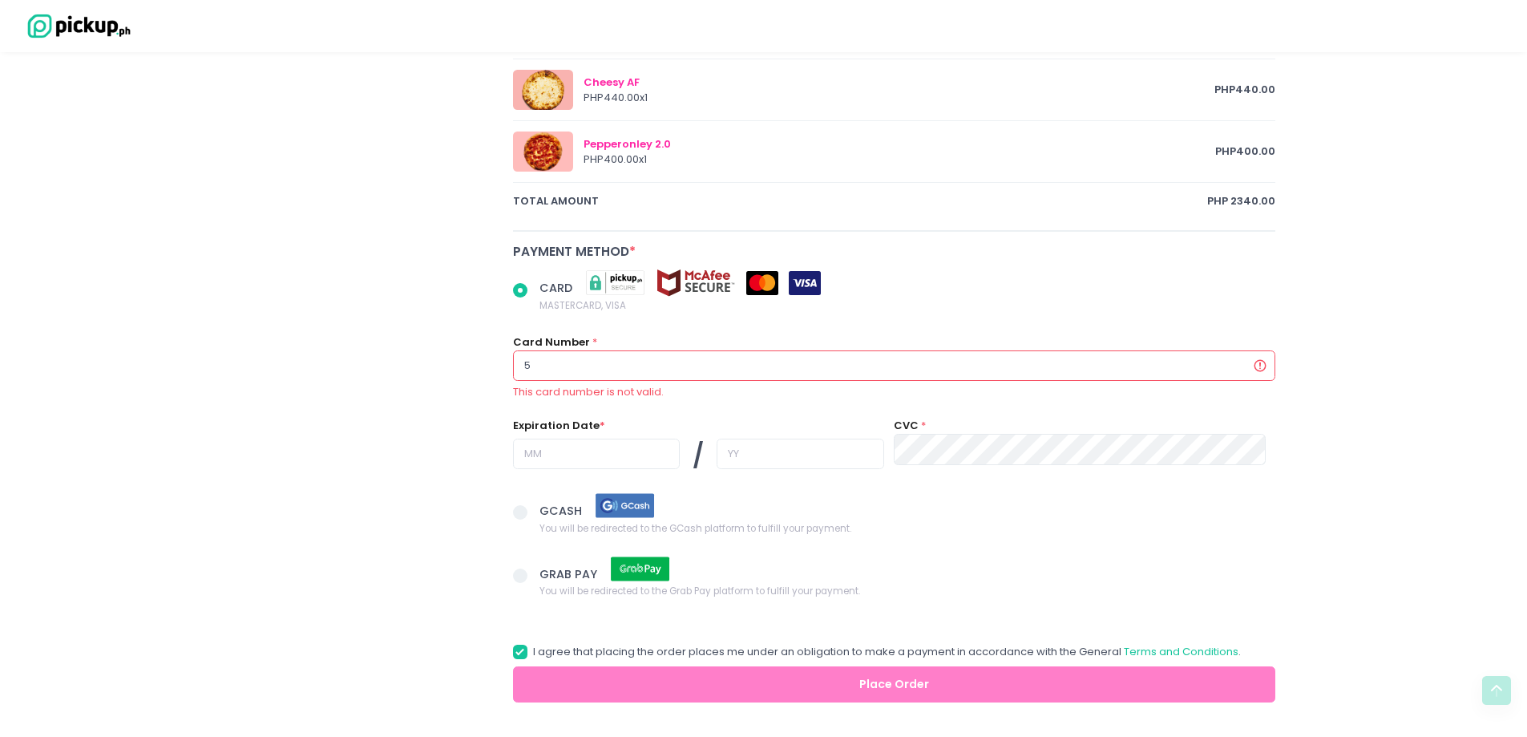
radio input "true"
type input "51"
radio input "true"
type input "519"
radio input "true"
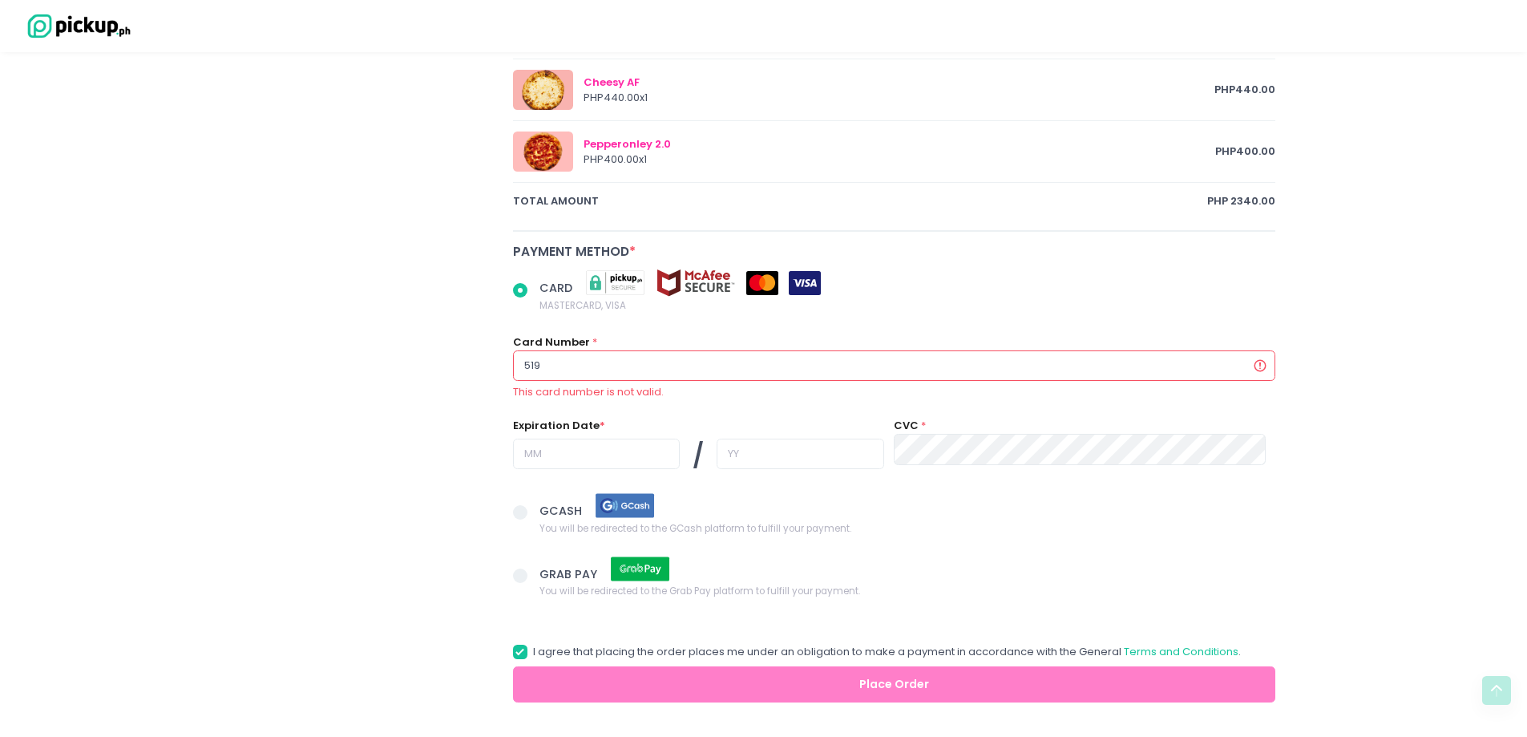
type input "5199"
radio input "true"
type input "51996"
radio input "true"
type input "519963"
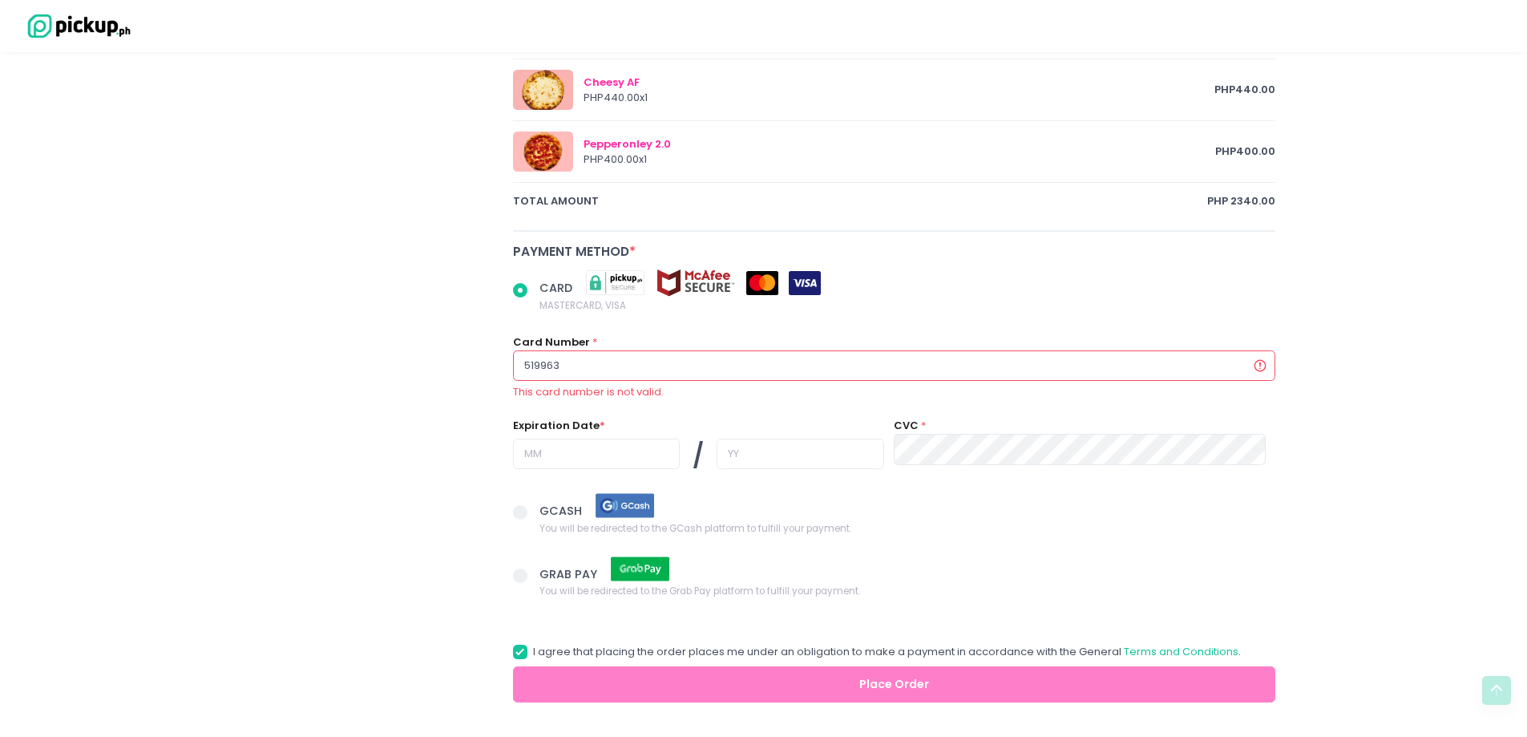
radio input "true"
type input "5199630"
radio input "true"
type input "51996300"
radio input "true"
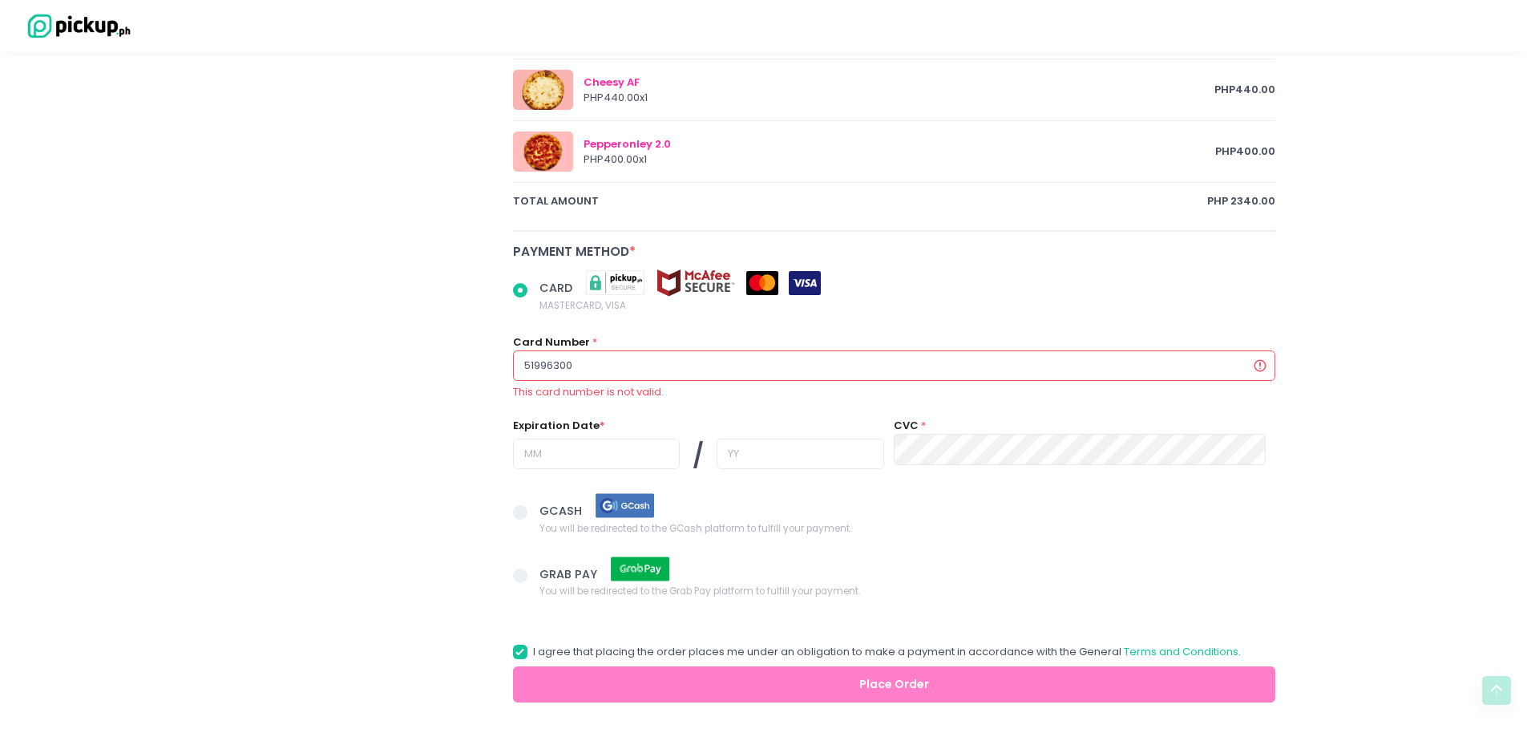
type input "519963000"
radio input "true"
type input "5199630000"
radio input "true"
type input "51996300002"
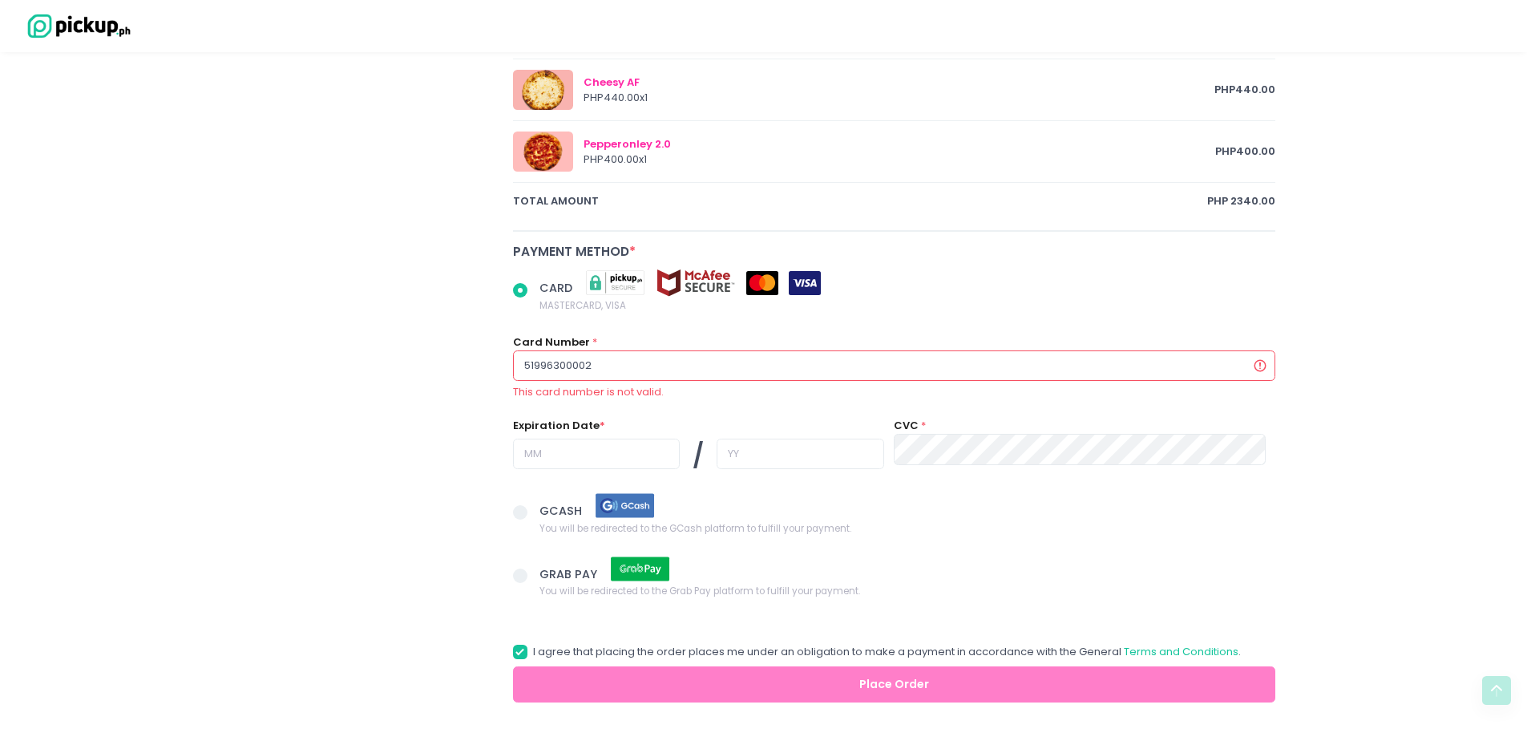
radio input "true"
type input "519963000028"
radio input "true"
type input "5199630000280"
radio input "true"
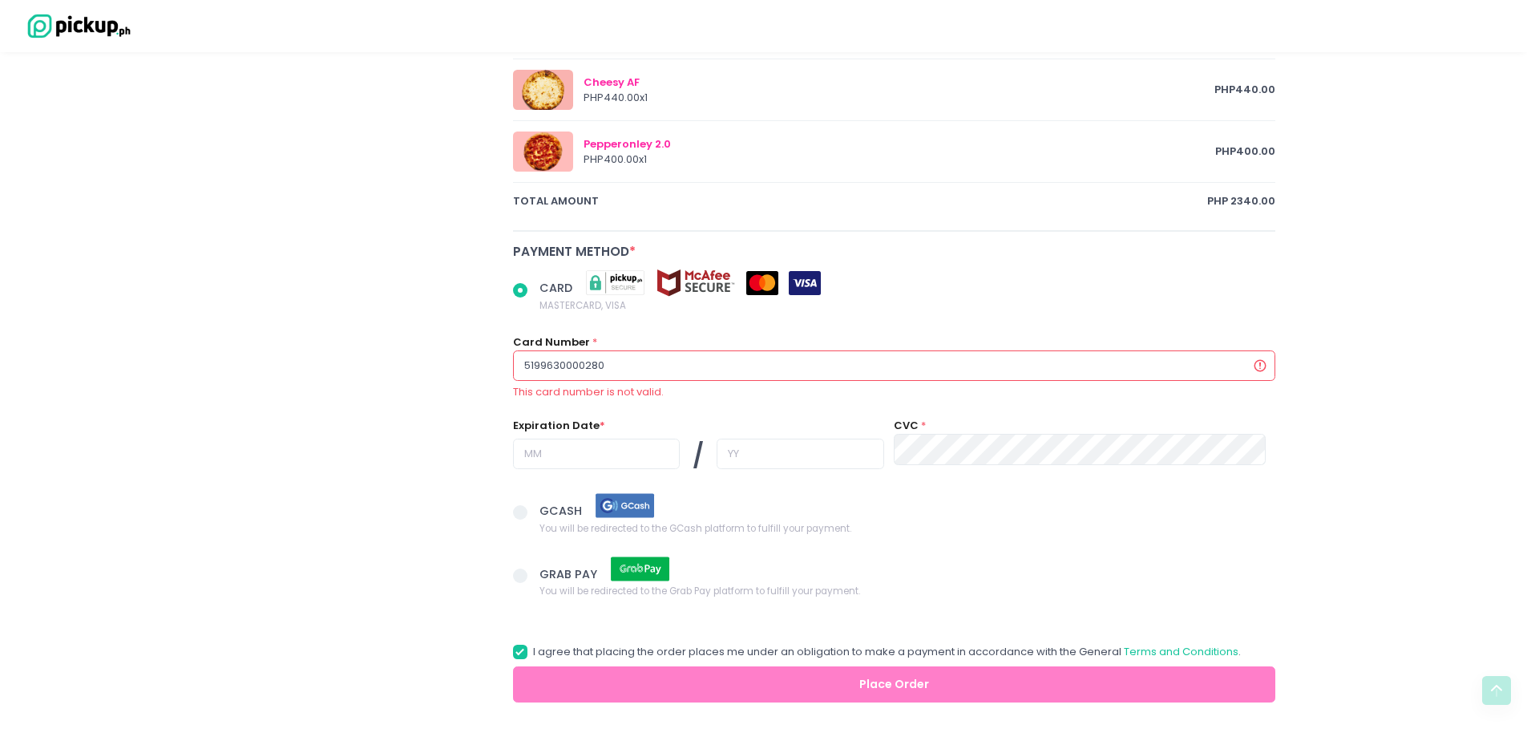
type input "51996300002801"
radio input "true"
type input "519963000028010"
radio input "true"
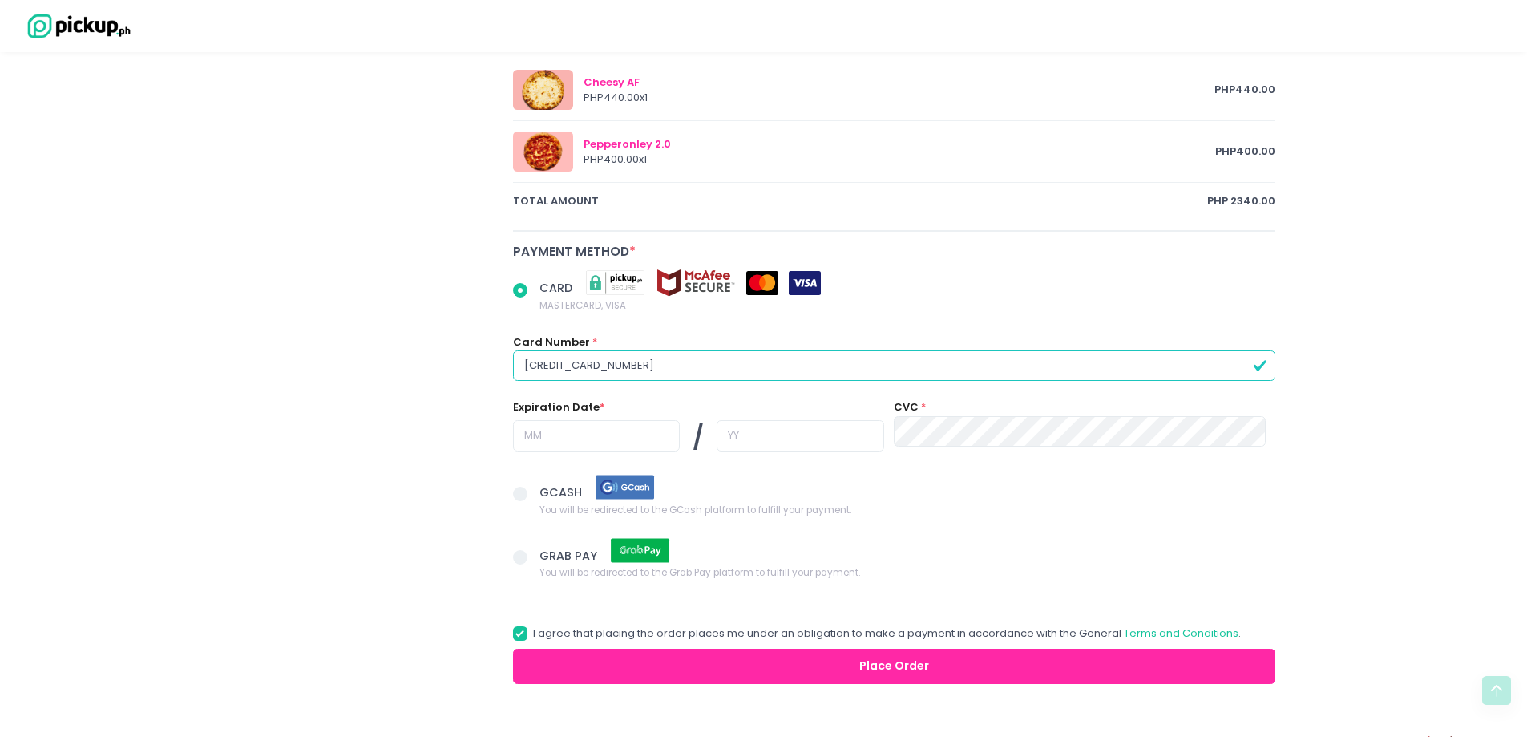
type input "5199630000280101"
click at [560, 429] on input "text" at bounding box center [596, 435] width 167 height 30
radio input "true"
type input "0"
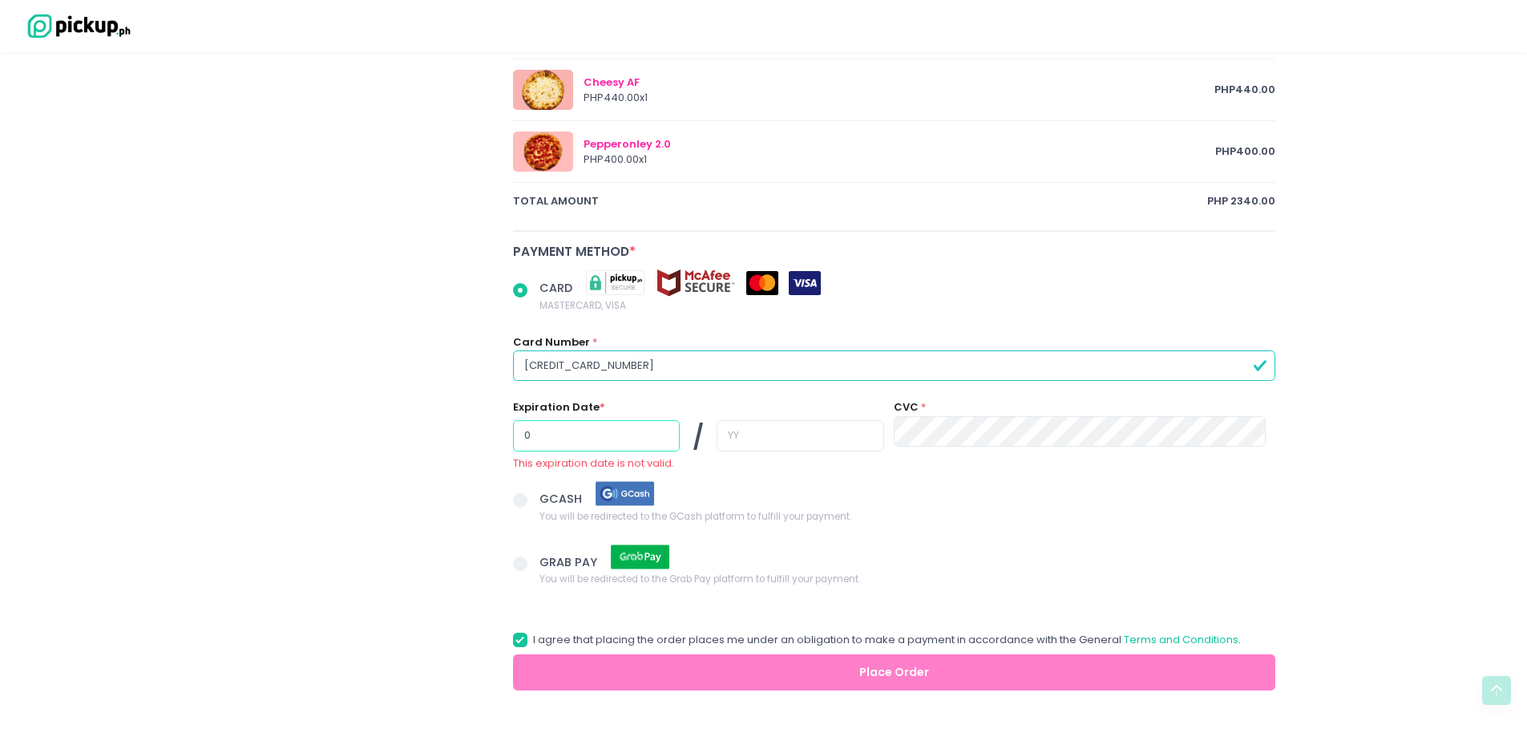
radio input "true"
type input "01"
click at [722, 441] on input "text" at bounding box center [800, 435] width 167 height 30
radio input "true"
type input "2"
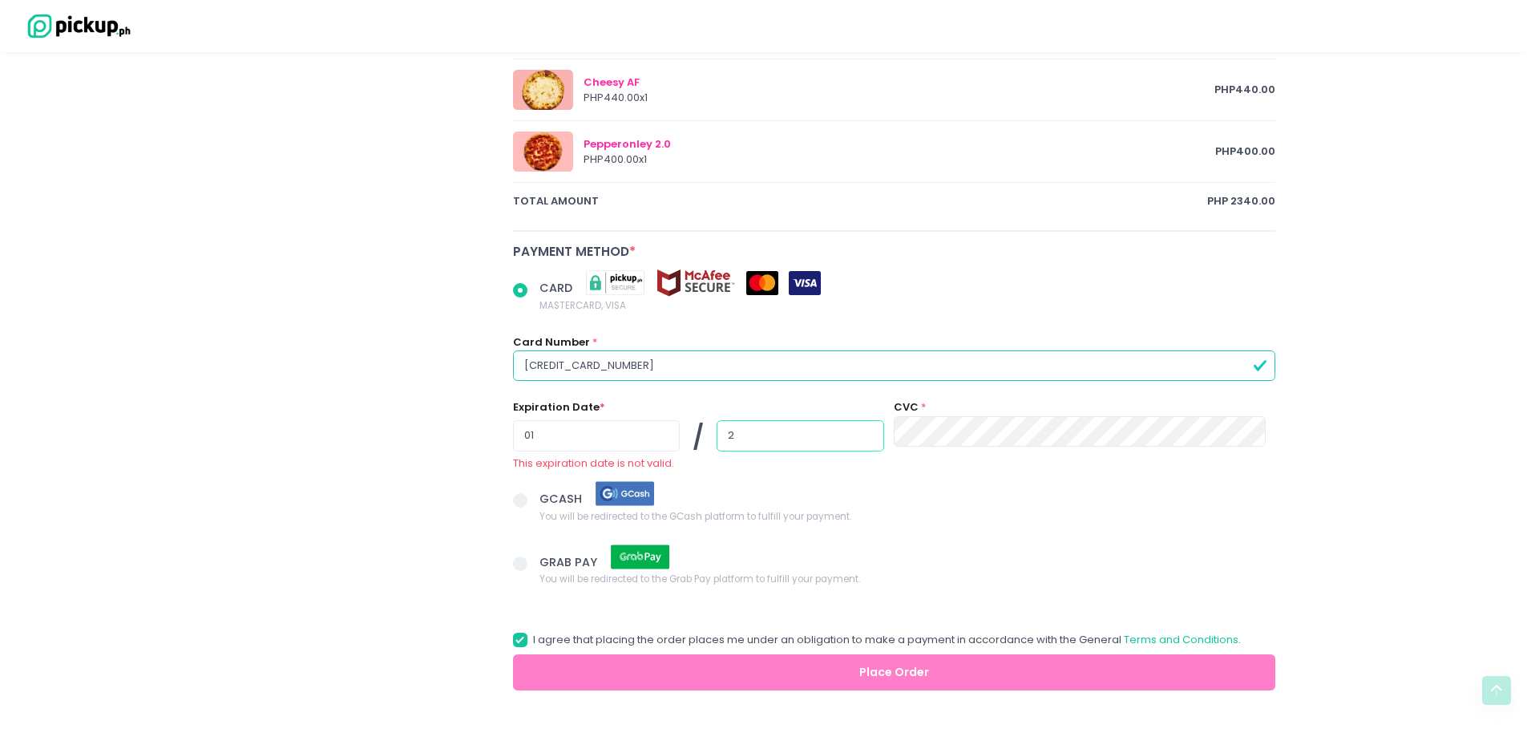
radio input "true"
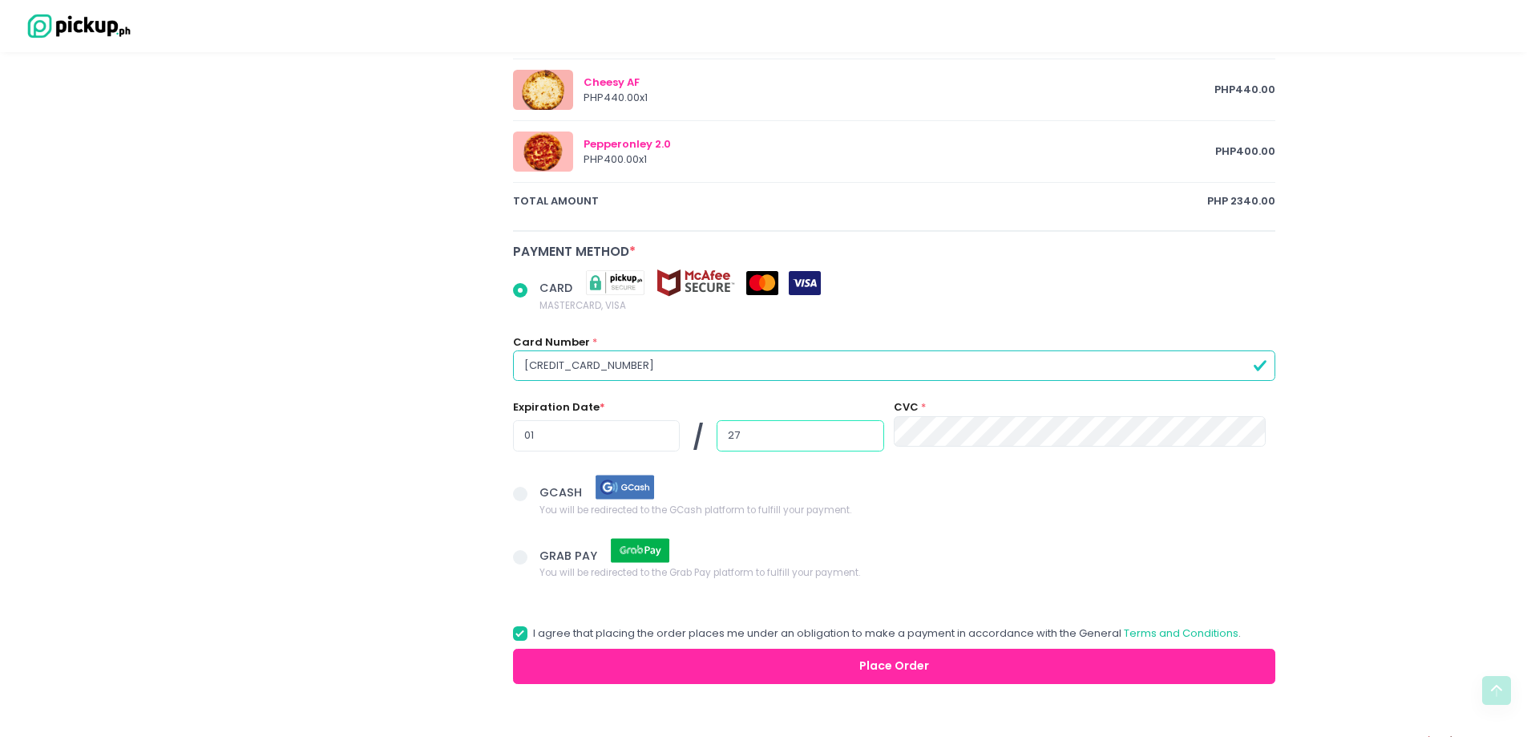
type input "27"
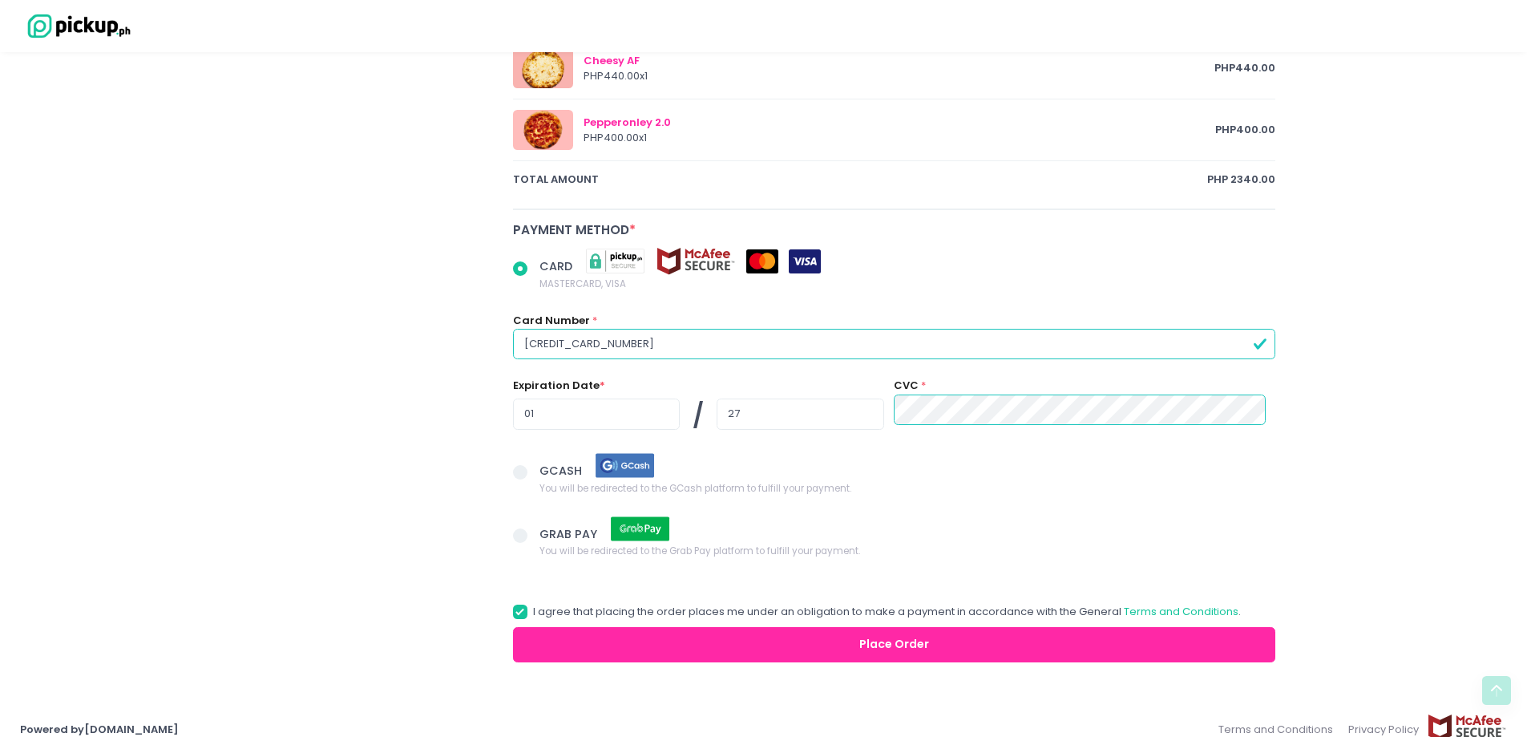
scroll to position [1002, 0]
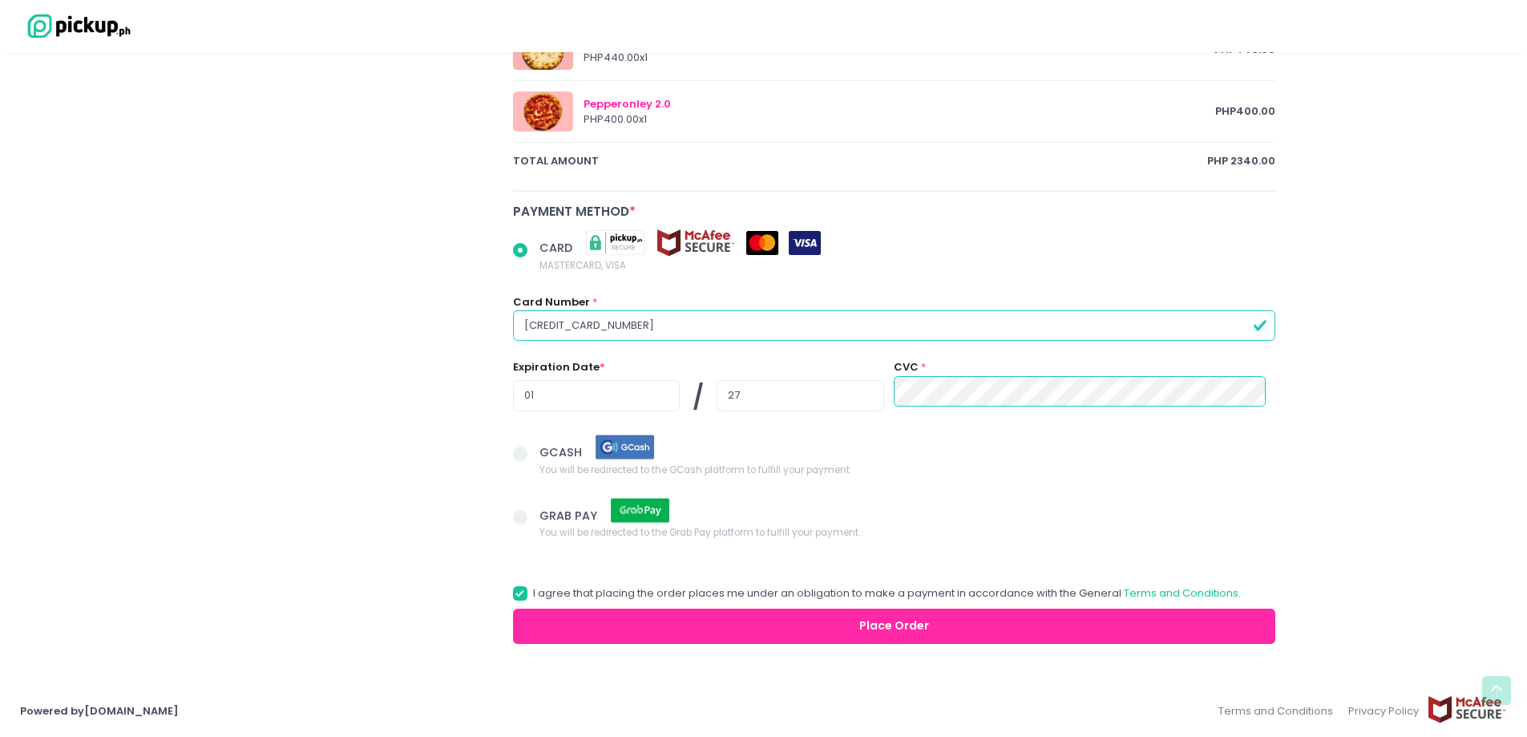
click at [905, 622] on button "Place Order" at bounding box center [894, 627] width 763 height 36
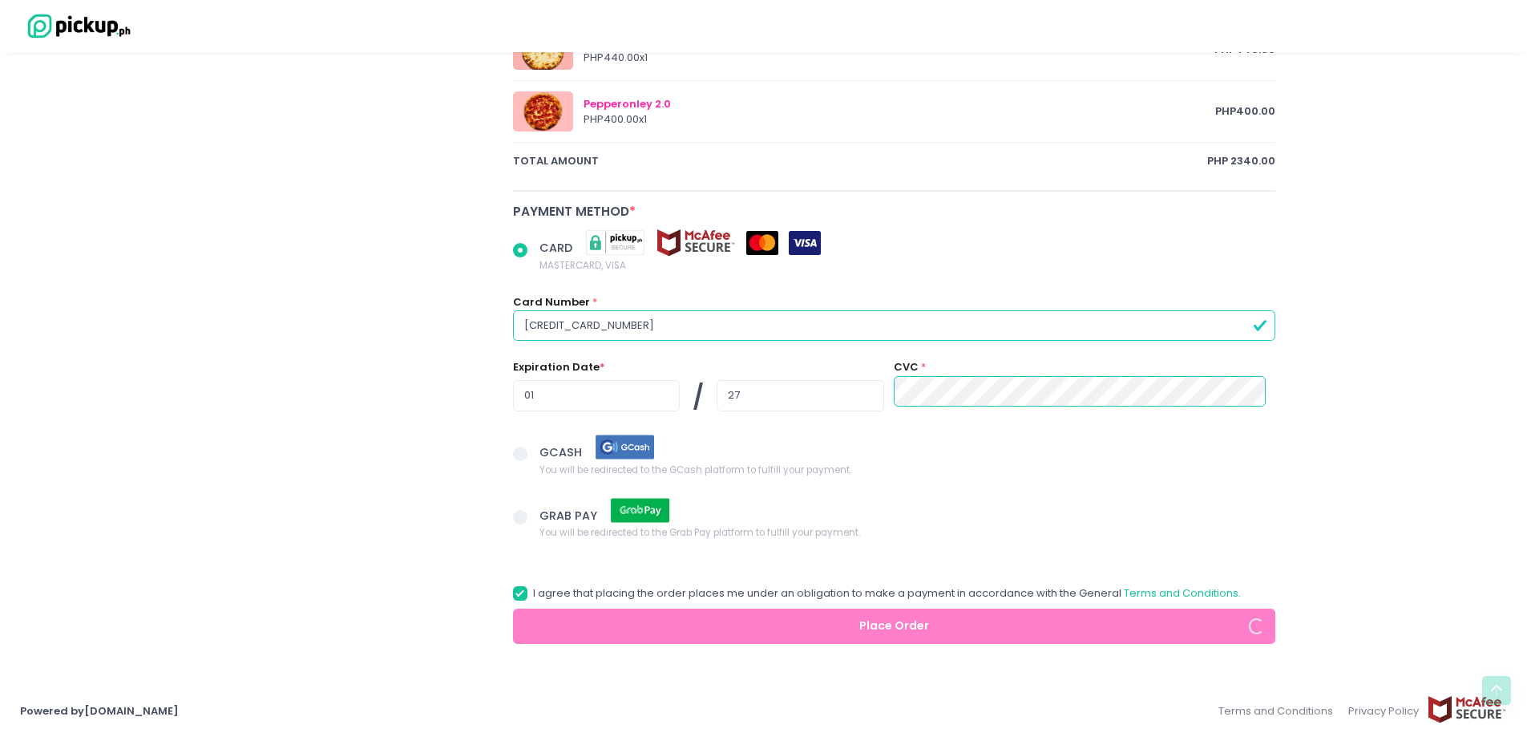
radio input "true"
